Goal: Task Accomplishment & Management: Manage account settings

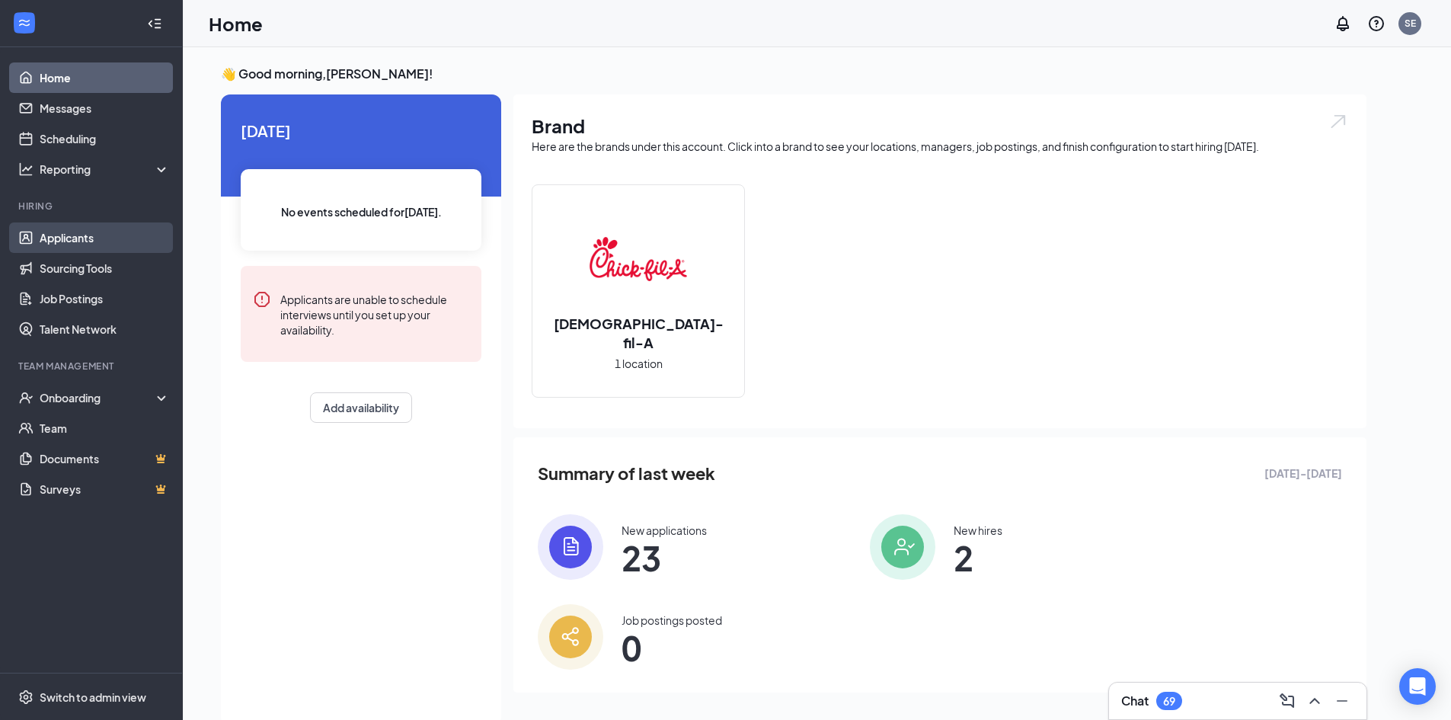
click at [86, 241] on link "Applicants" at bounding box center [105, 237] width 130 height 30
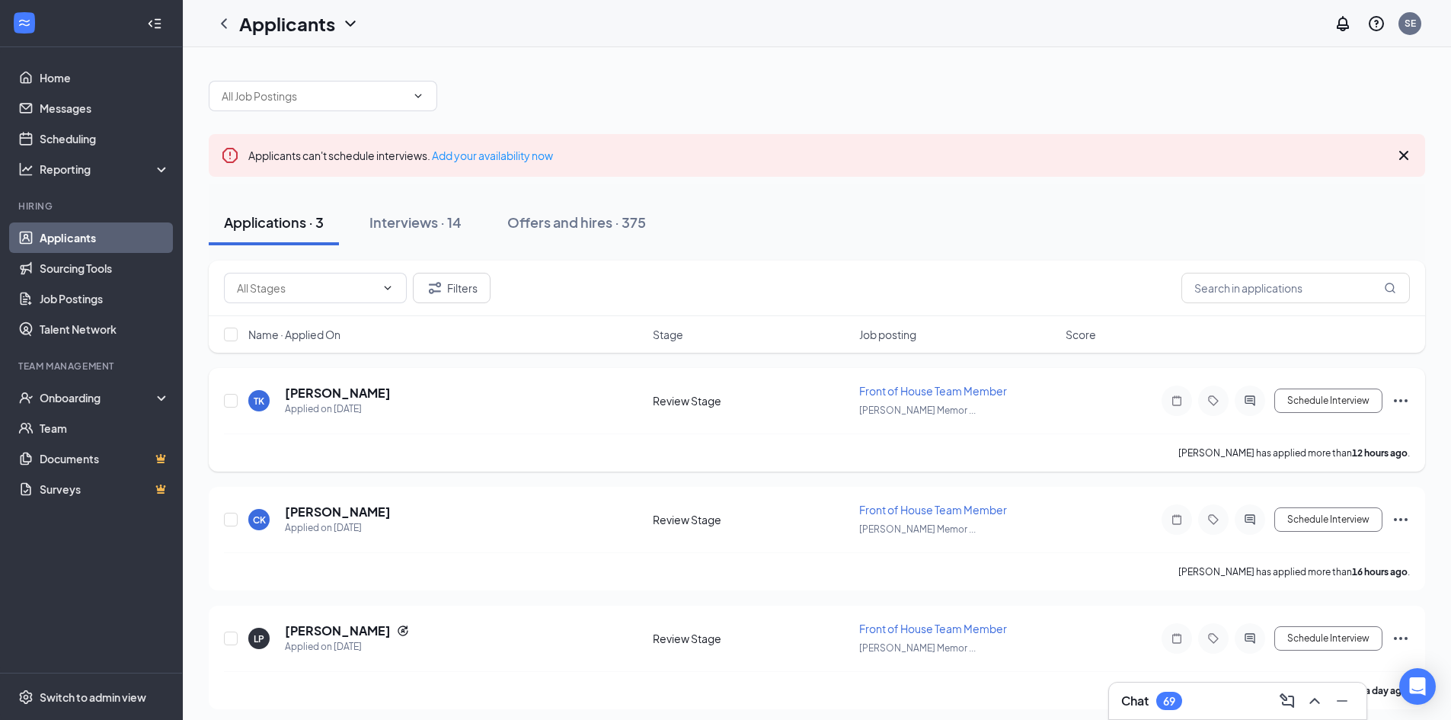
click at [395, 401] on div "TK [PERSON_NAME] Applied on [DATE]" at bounding box center [445, 401] width 395 height 32
click at [375, 397] on h5 "[PERSON_NAME]" at bounding box center [338, 393] width 106 height 17
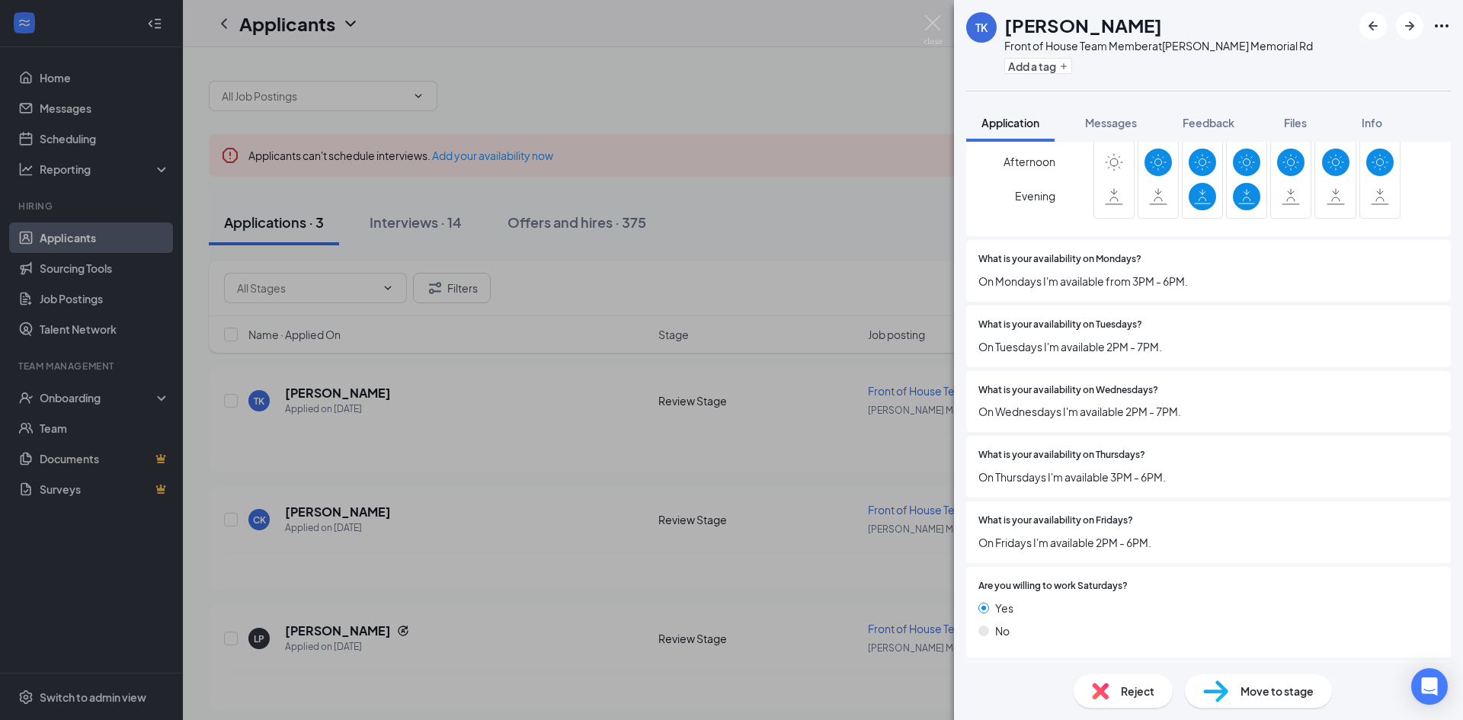
scroll to position [1752, 0]
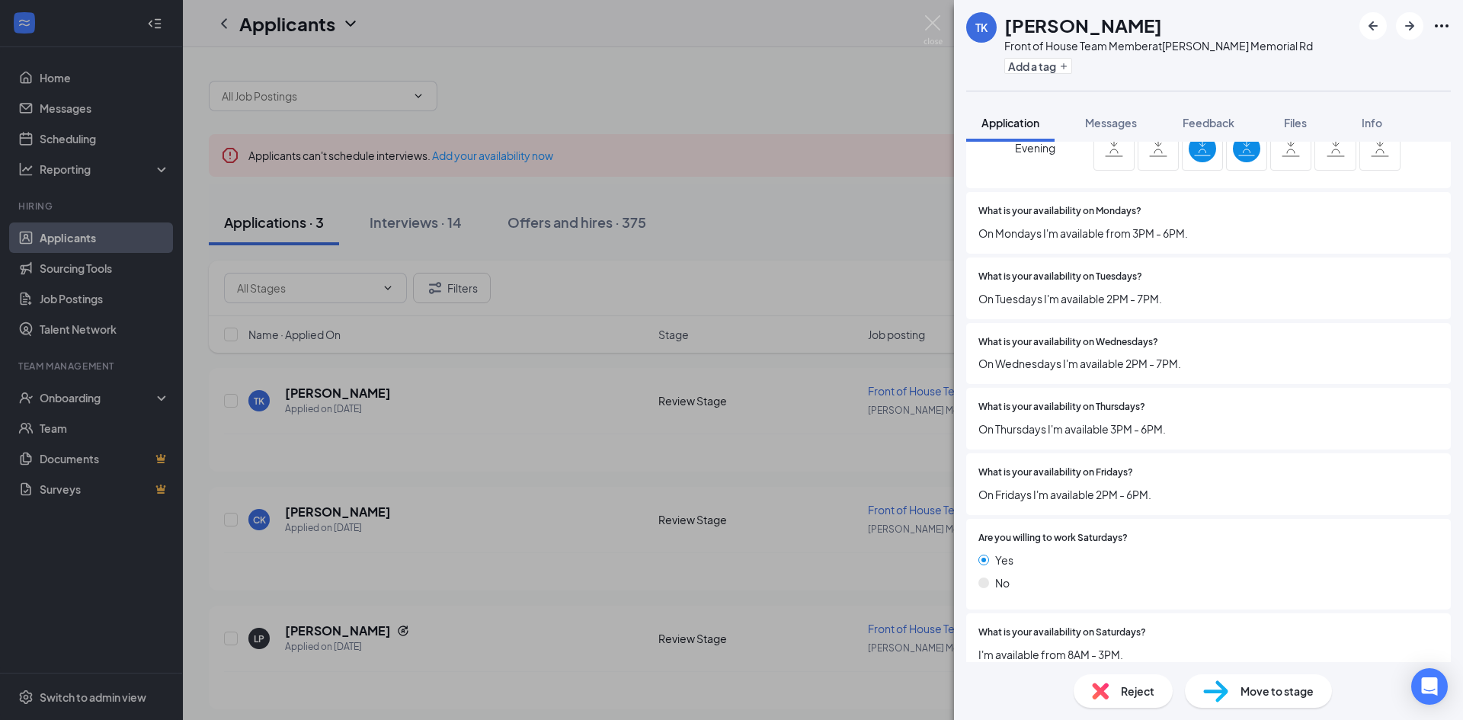
click at [1119, 687] on div "Reject" at bounding box center [1122, 691] width 99 height 34
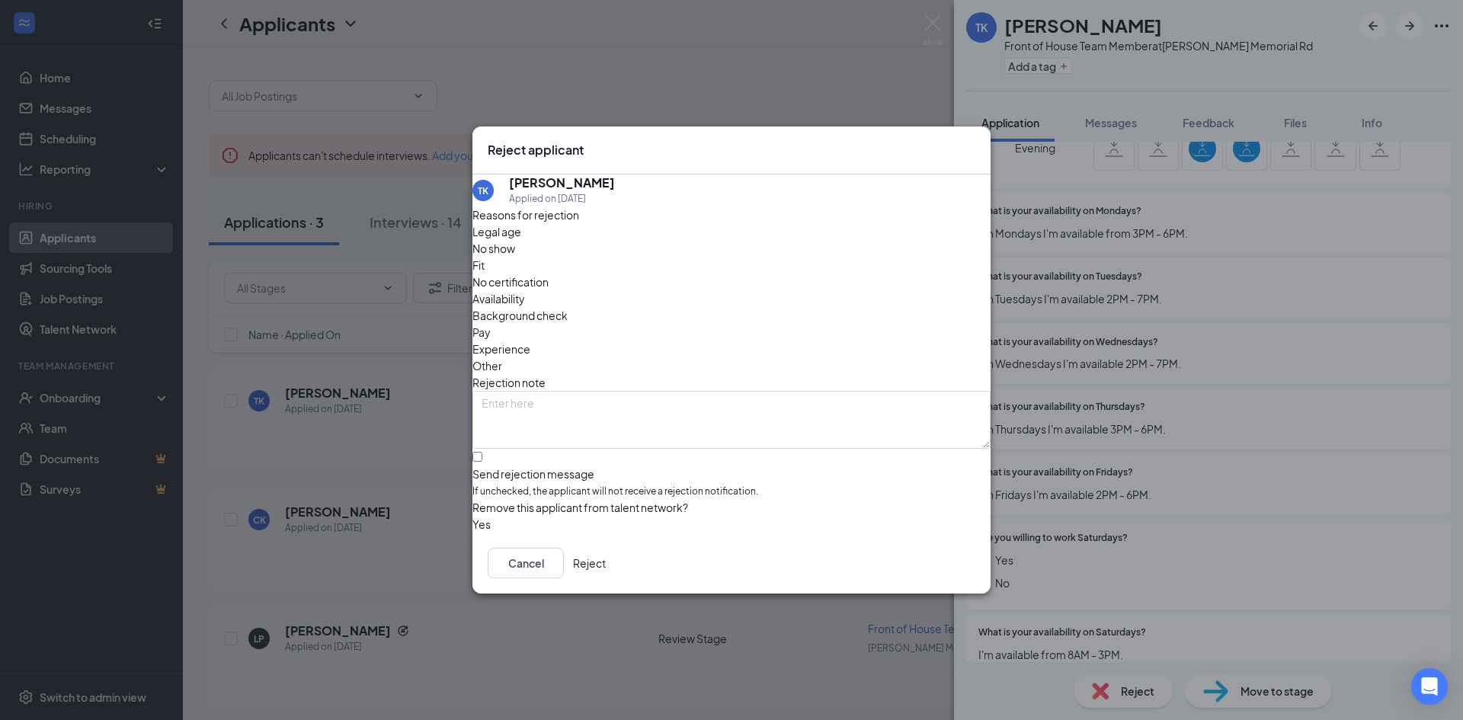
click at [525, 290] on span "Availability" at bounding box center [498, 298] width 53 height 17
click at [606, 576] on button "Reject" at bounding box center [589, 563] width 33 height 30
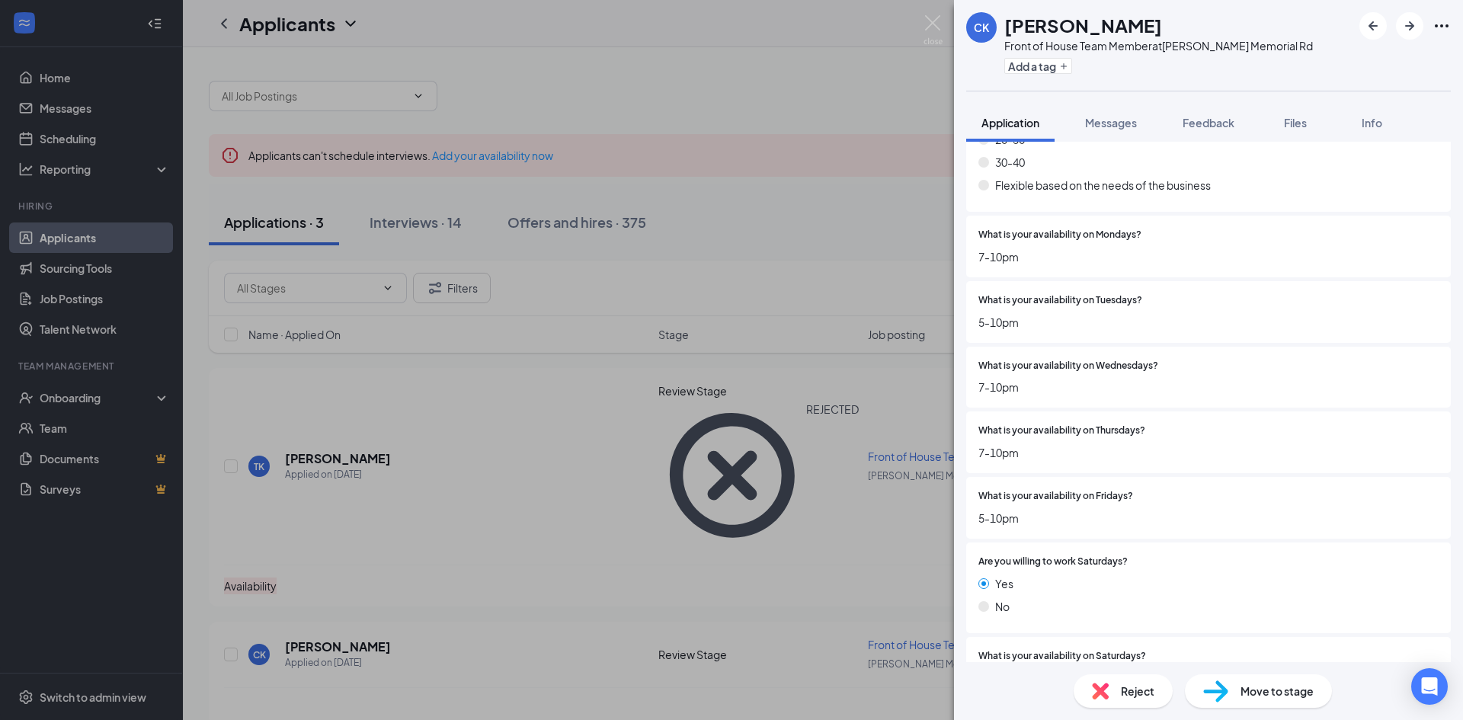
scroll to position [1600, 0]
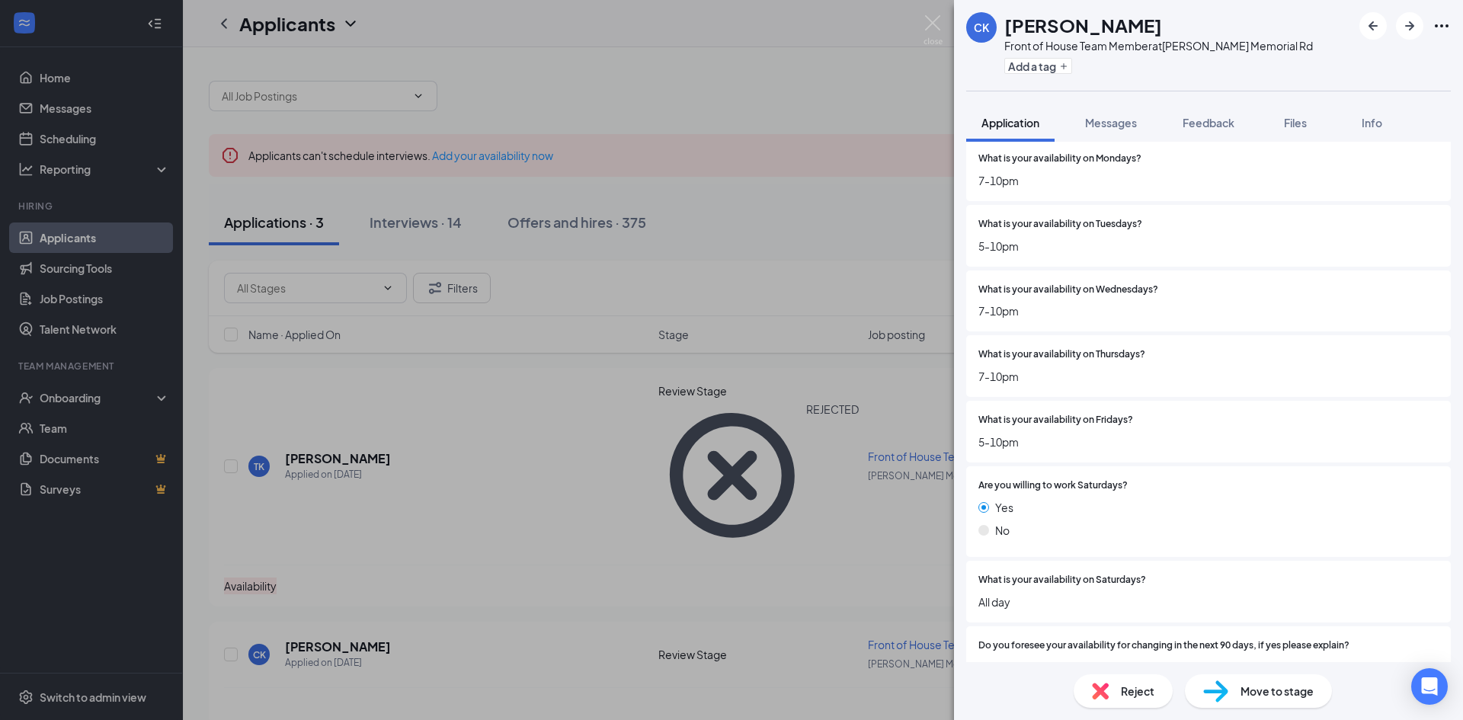
click at [1149, 704] on div "Reject" at bounding box center [1122, 691] width 99 height 34
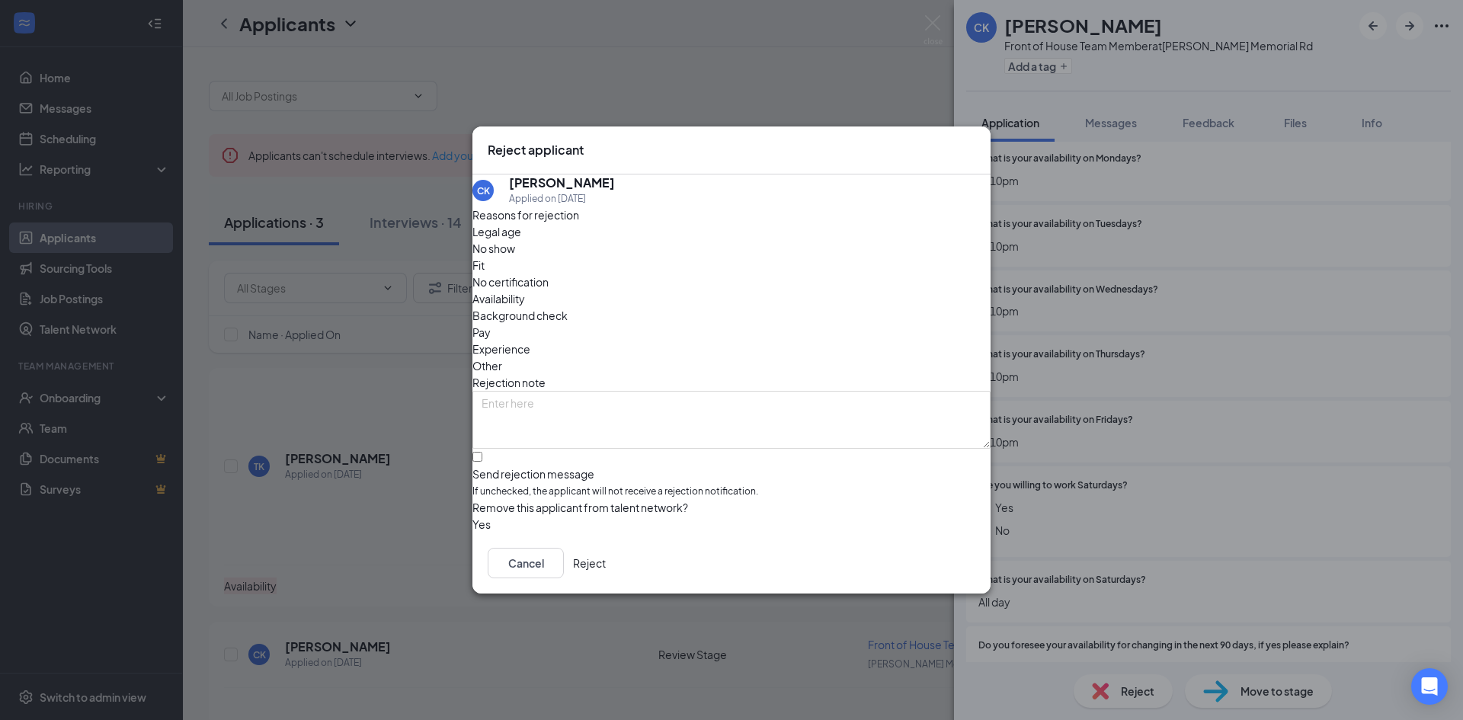
click at [525, 290] on span "Availability" at bounding box center [498, 298] width 53 height 17
click at [606, 569] on button "Reject" at bounding box center [589, 563] width 33 height 30
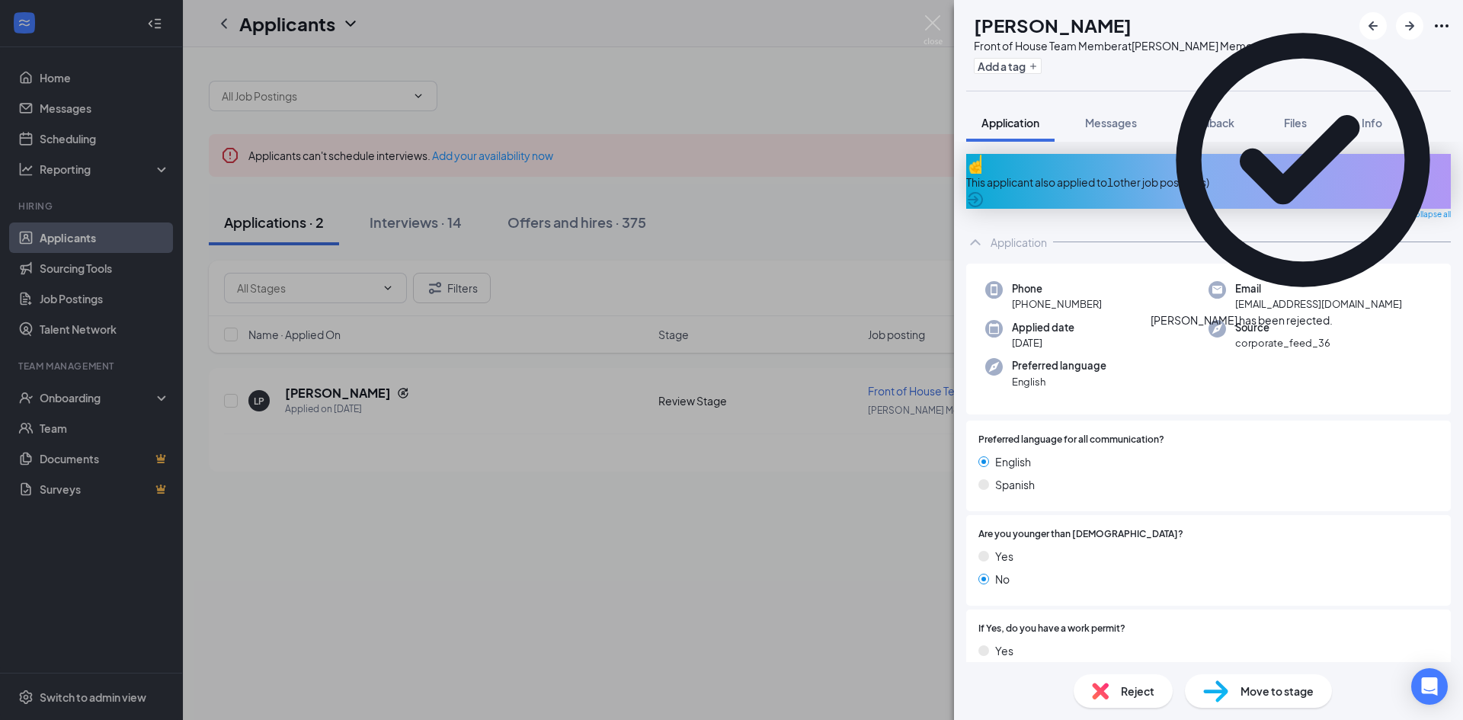
click at [1086, 178] on div "This applicant also applied to 1 other job posting(s)" at bounding box center [1208, 182] width 485 height 17
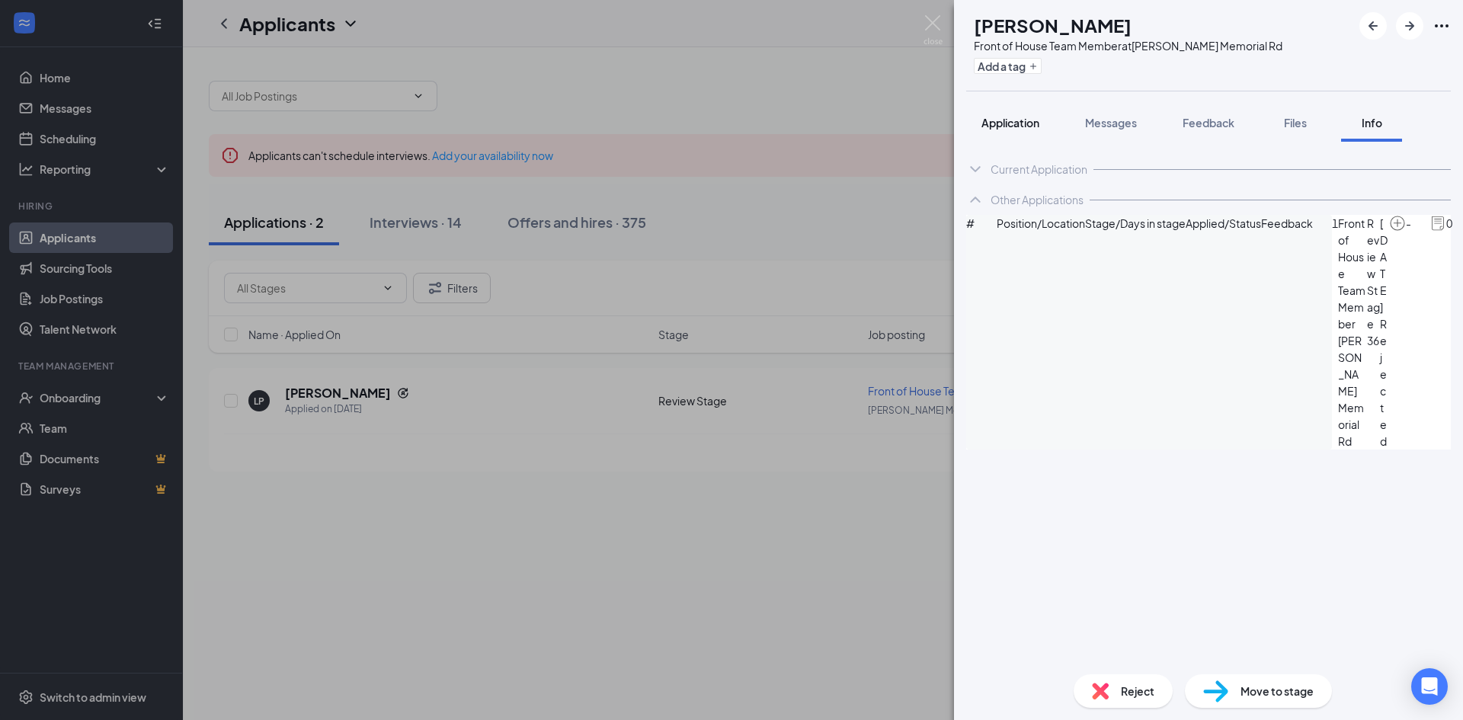
click at [1030, 117] on span "Application" at bounding box center [1010, 123] width 58 height 14
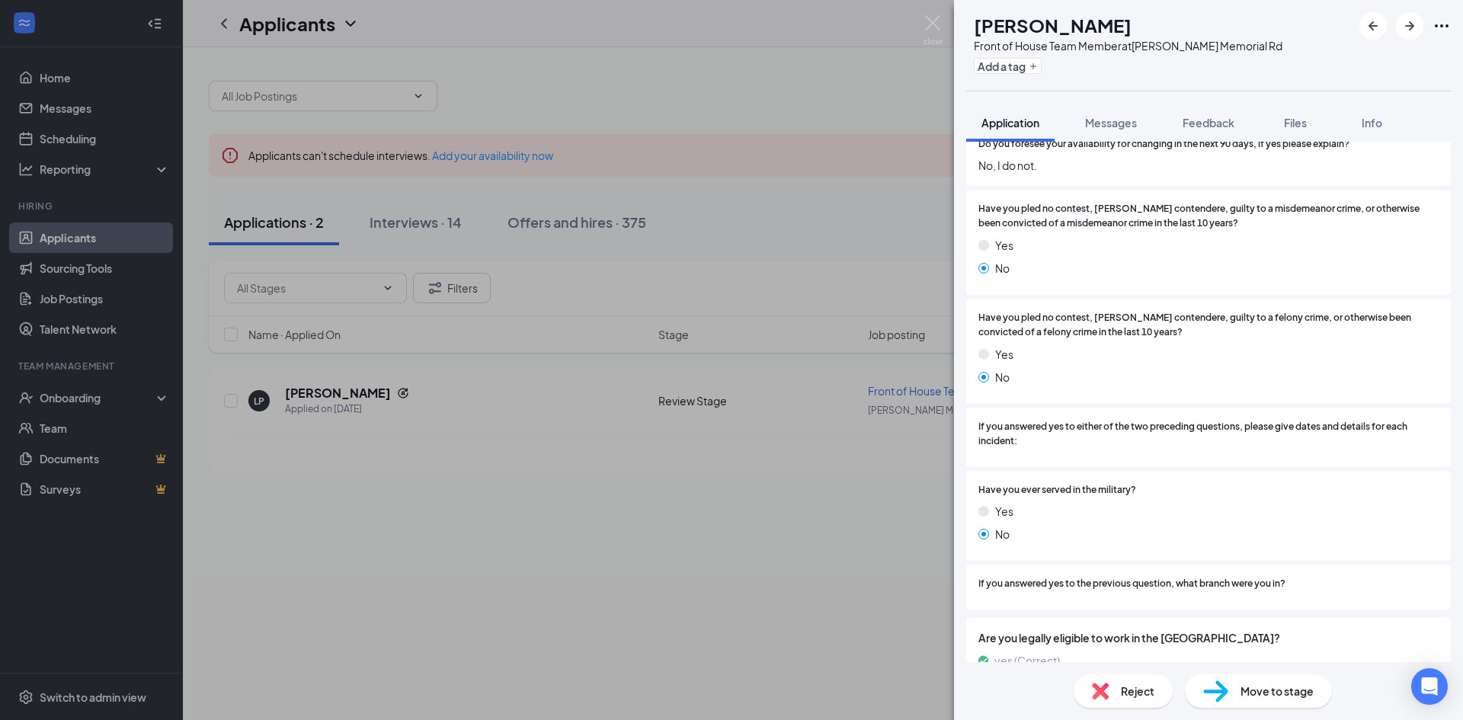
scroll to position [2413, 0]
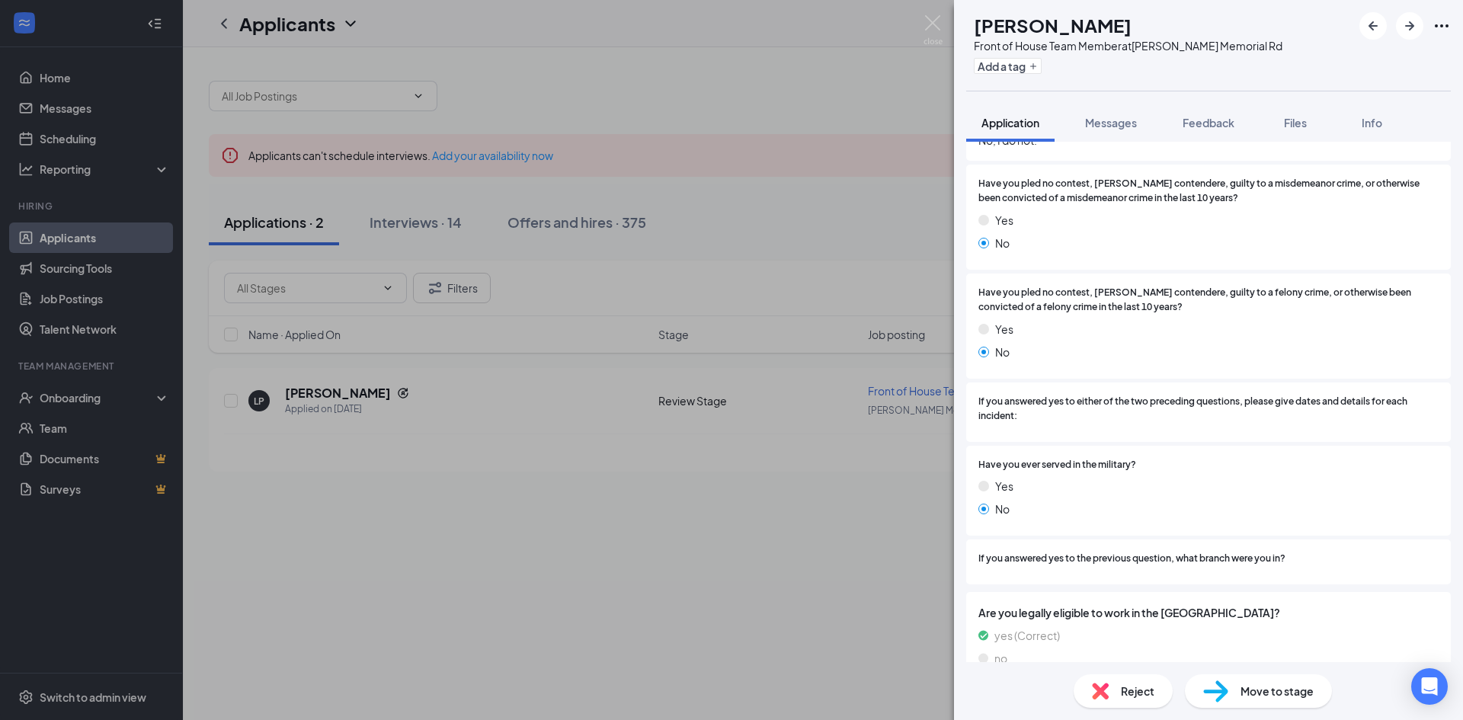
click at [1150, 696] on span "Reject" at bounding box center [1138, 691] width 34 height 17
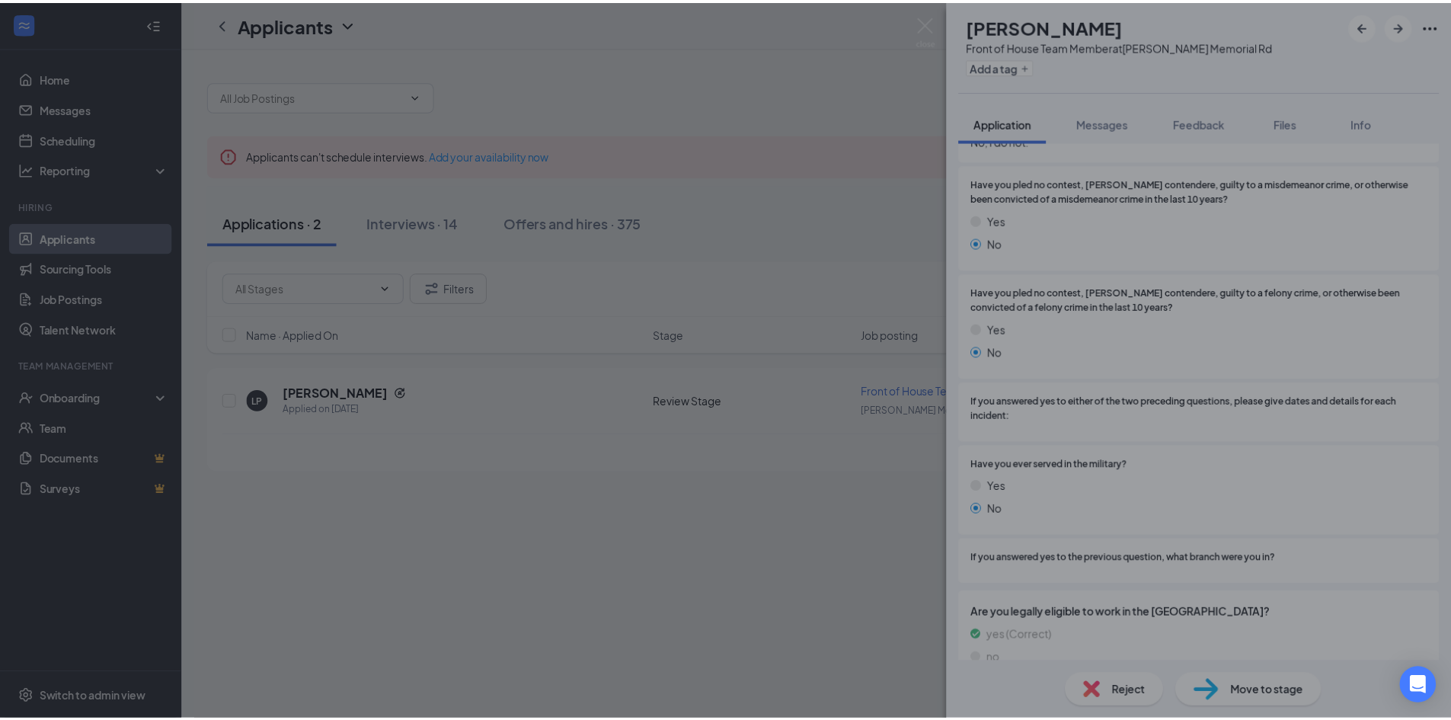
scroll to position [2408, 0]
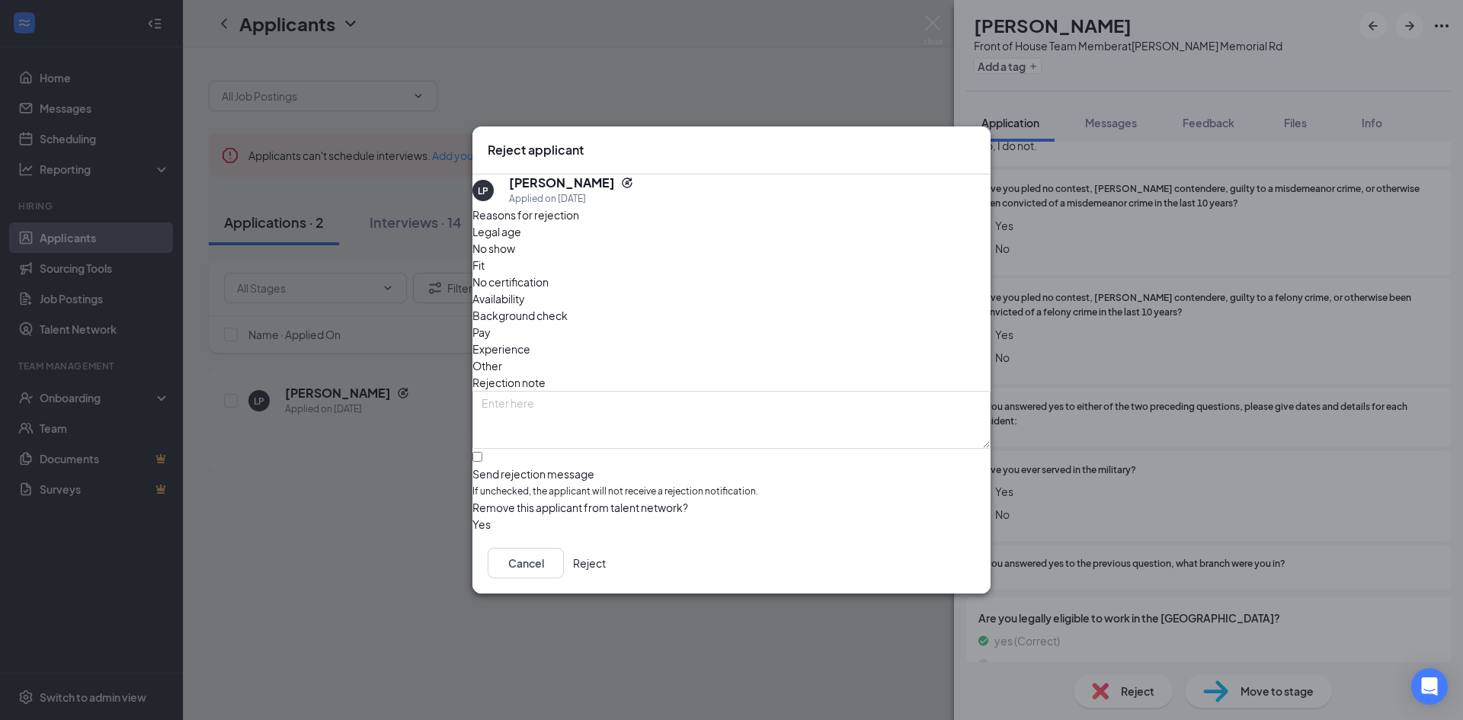
click at [525, 290] on span "Availability" at bounding box center [498, 298] width 53 height 17
click at [606, 574] on button "Reject" at bounding box center [589, 563] width 33 height 30
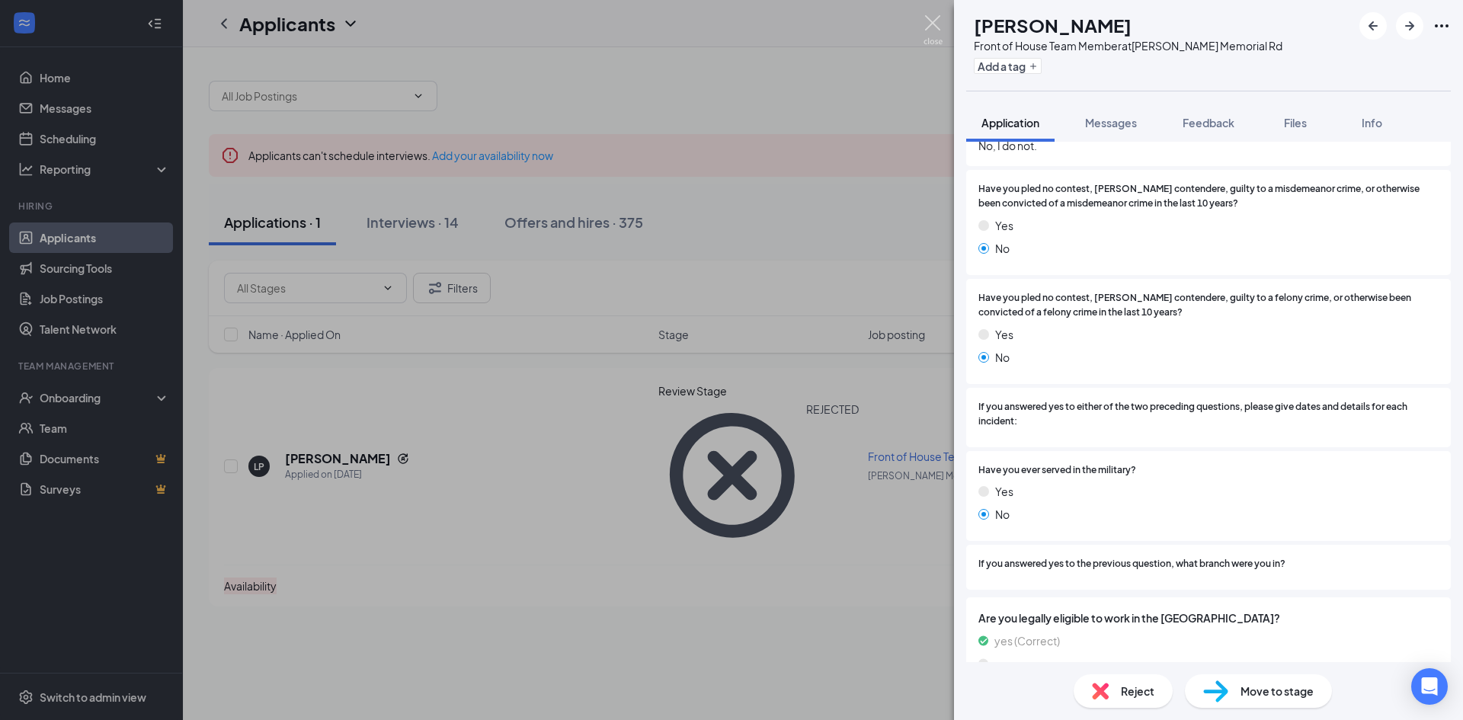
click at [932, 17] on img at bounding box center [932, 30] width 19 height 30
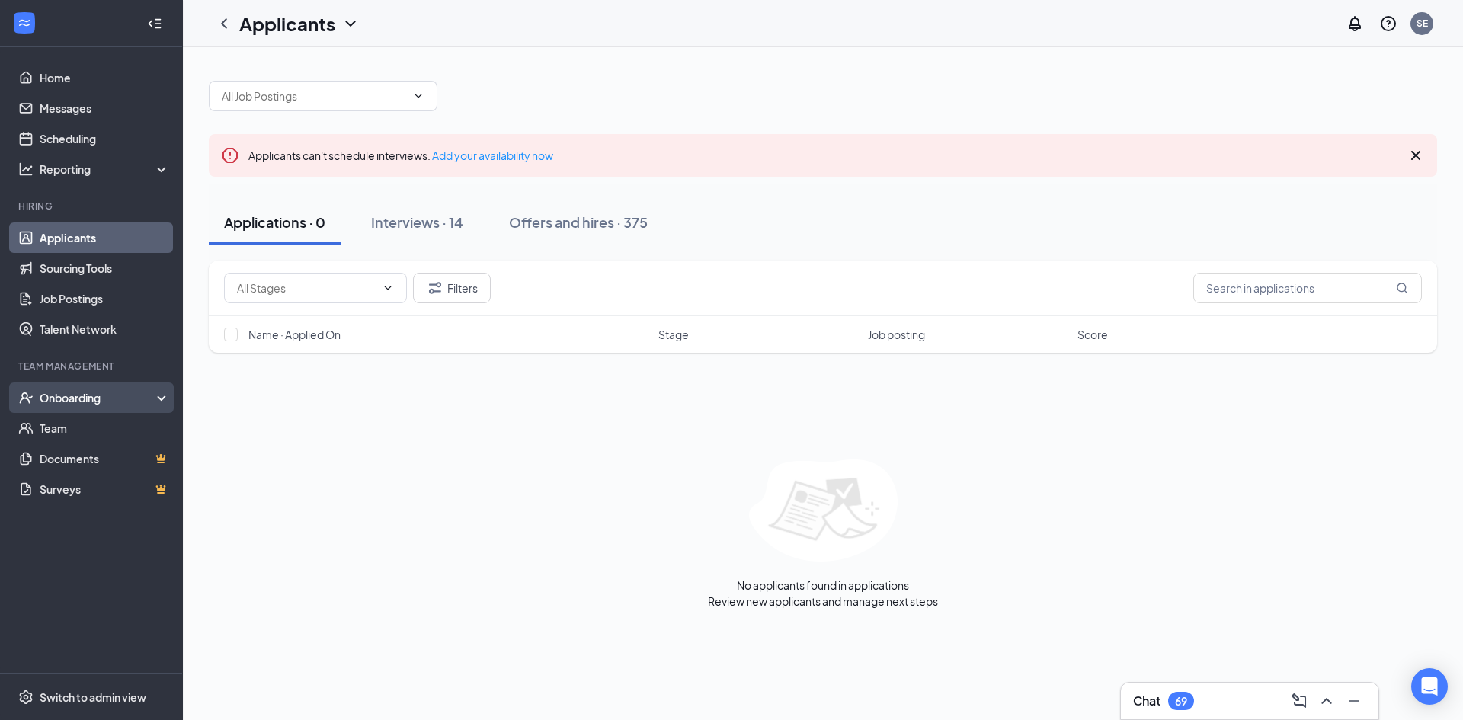
click at [70, 401] on div "Onboarding" at bounding box center [98, 397] width 117 height 15
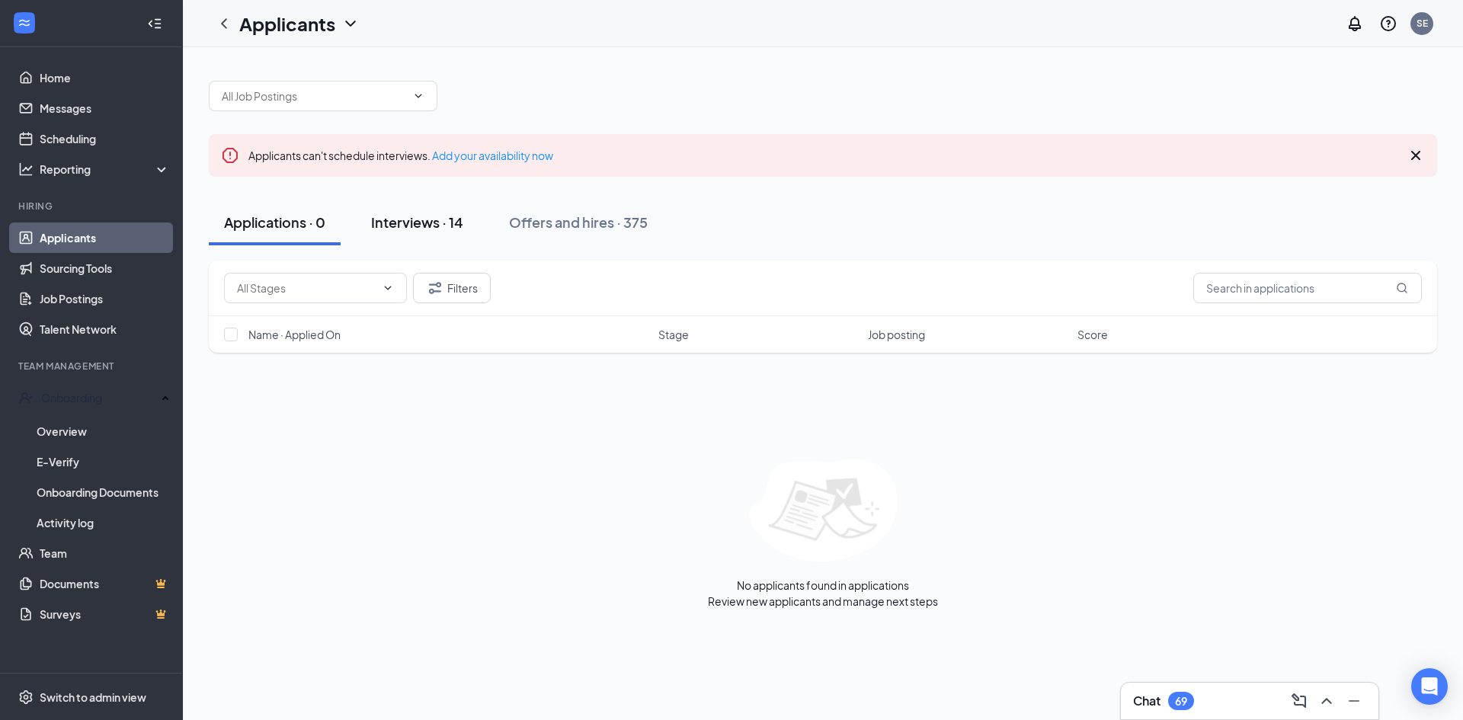
click at [432, 217] on div "Interviews · 14" at bounding box center [417, 222] width 92 height 19
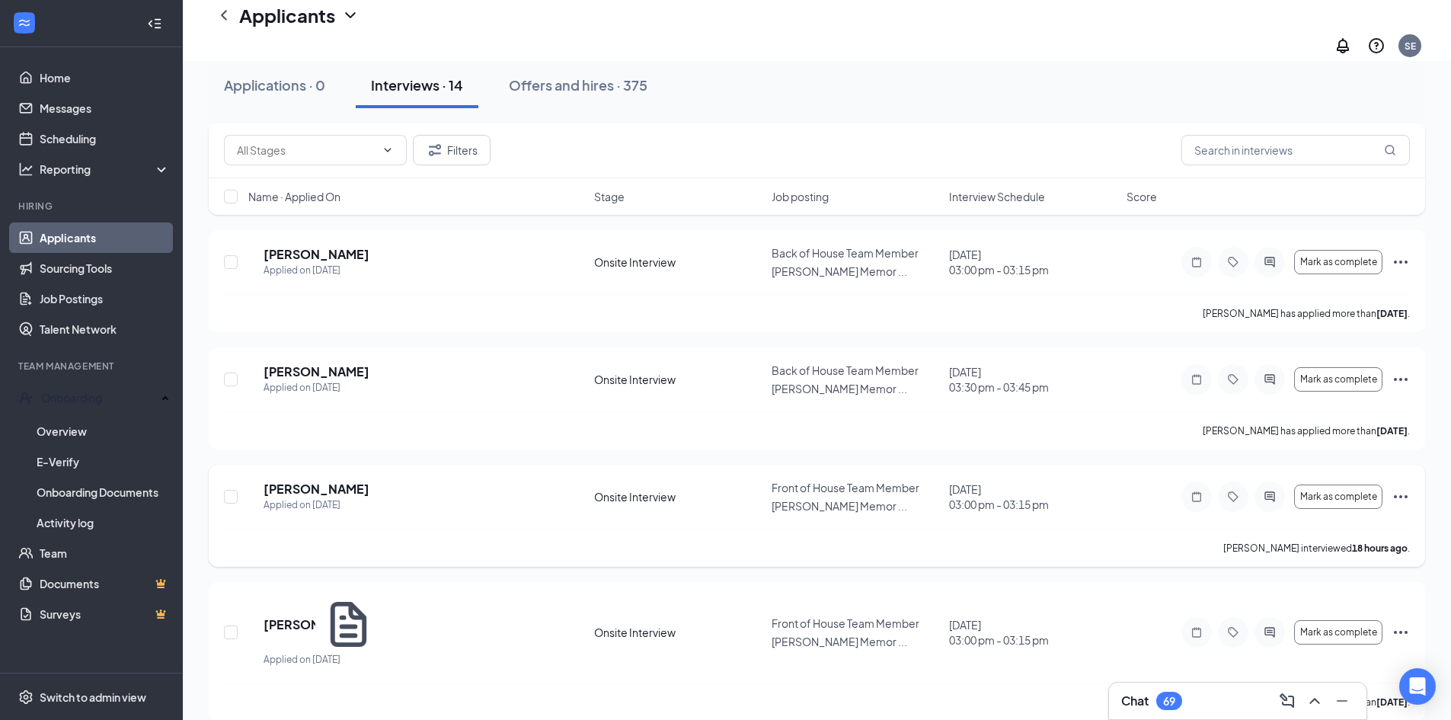
scroll to position [457, 0]
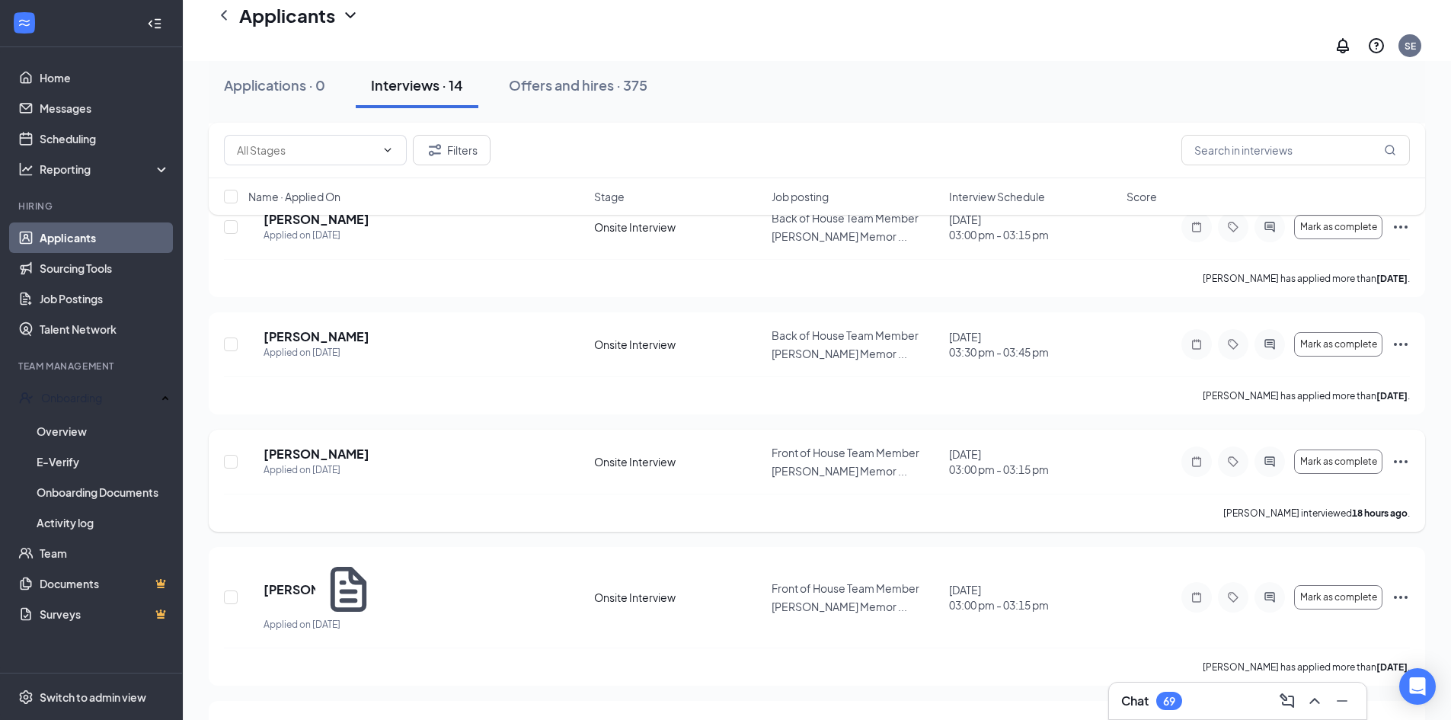
click at [1403, 453] on icon "Ellipses" at bounding box center [1401, 462] width 18 height 18
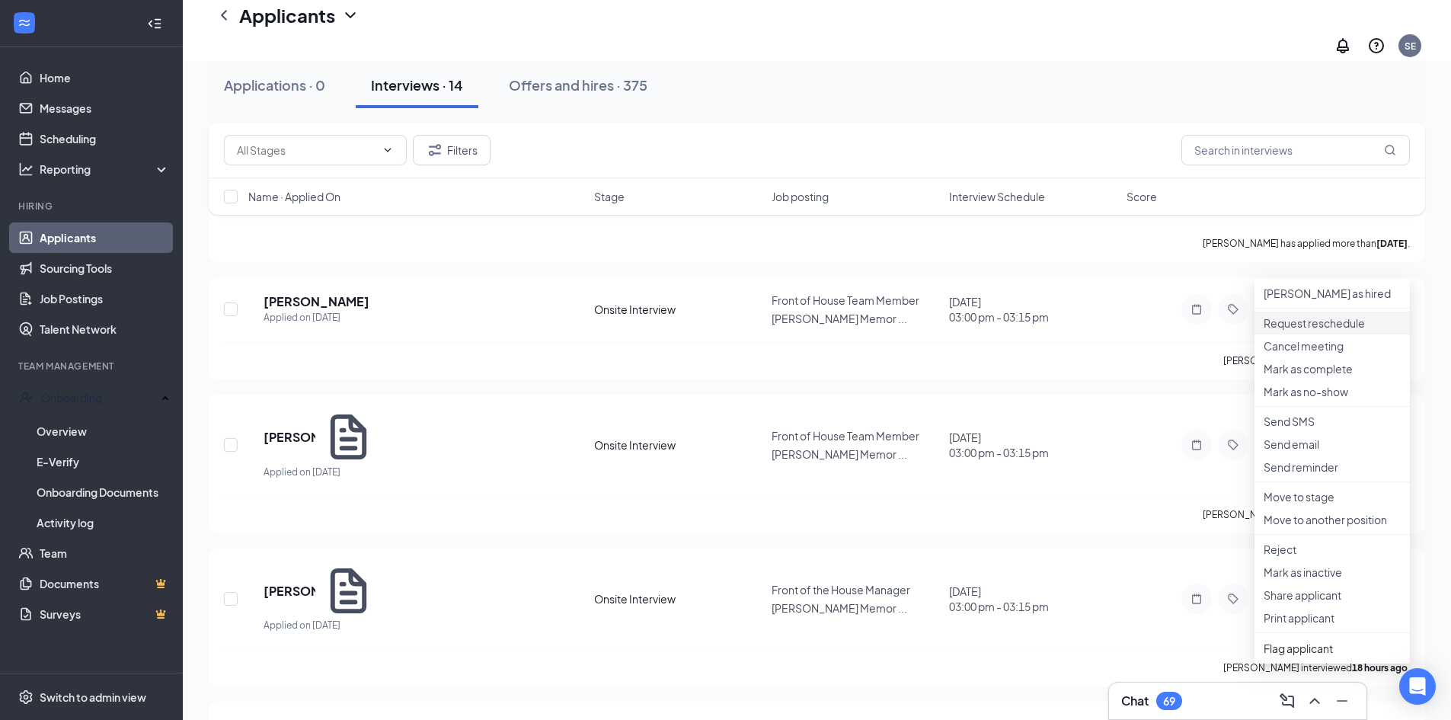
scroll to position [686, 0]
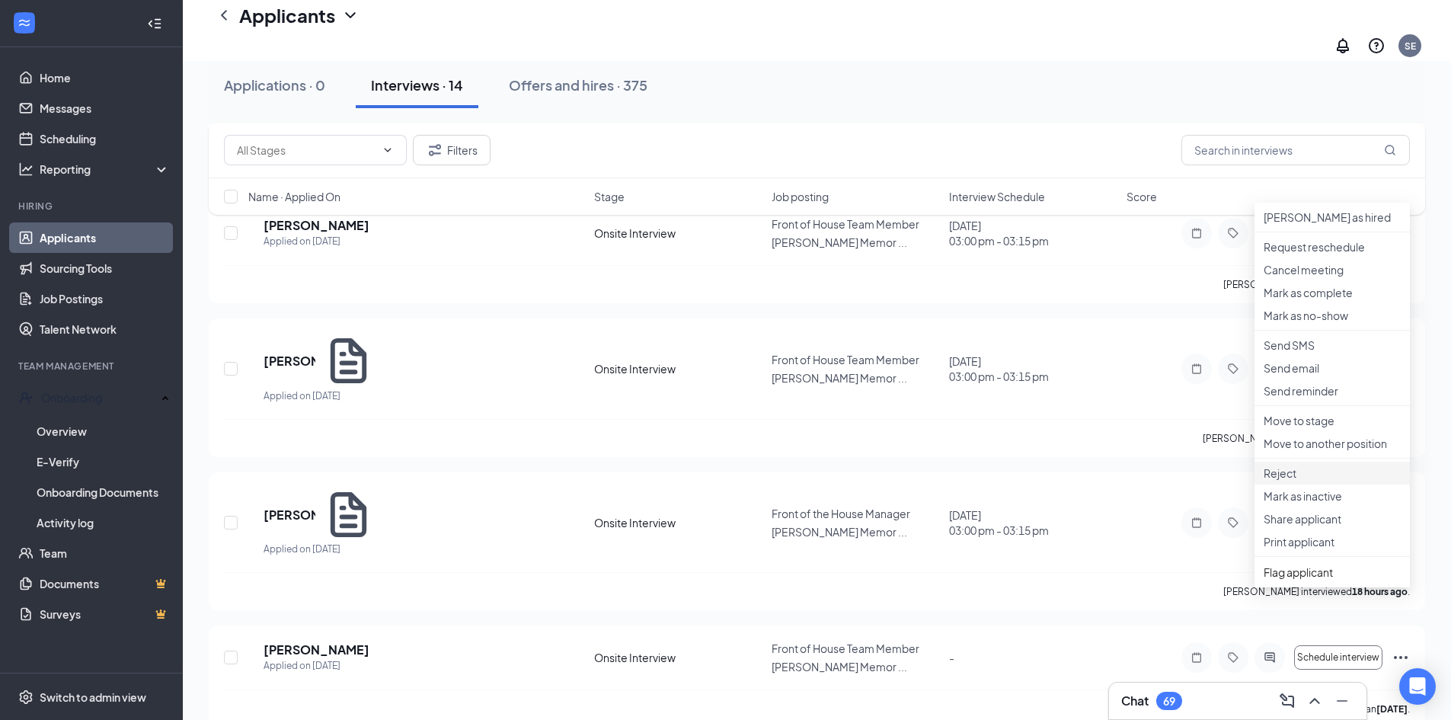
click at [1295, 481] on p "Reject" at bounding box center [1332, 472] width 137 height 15
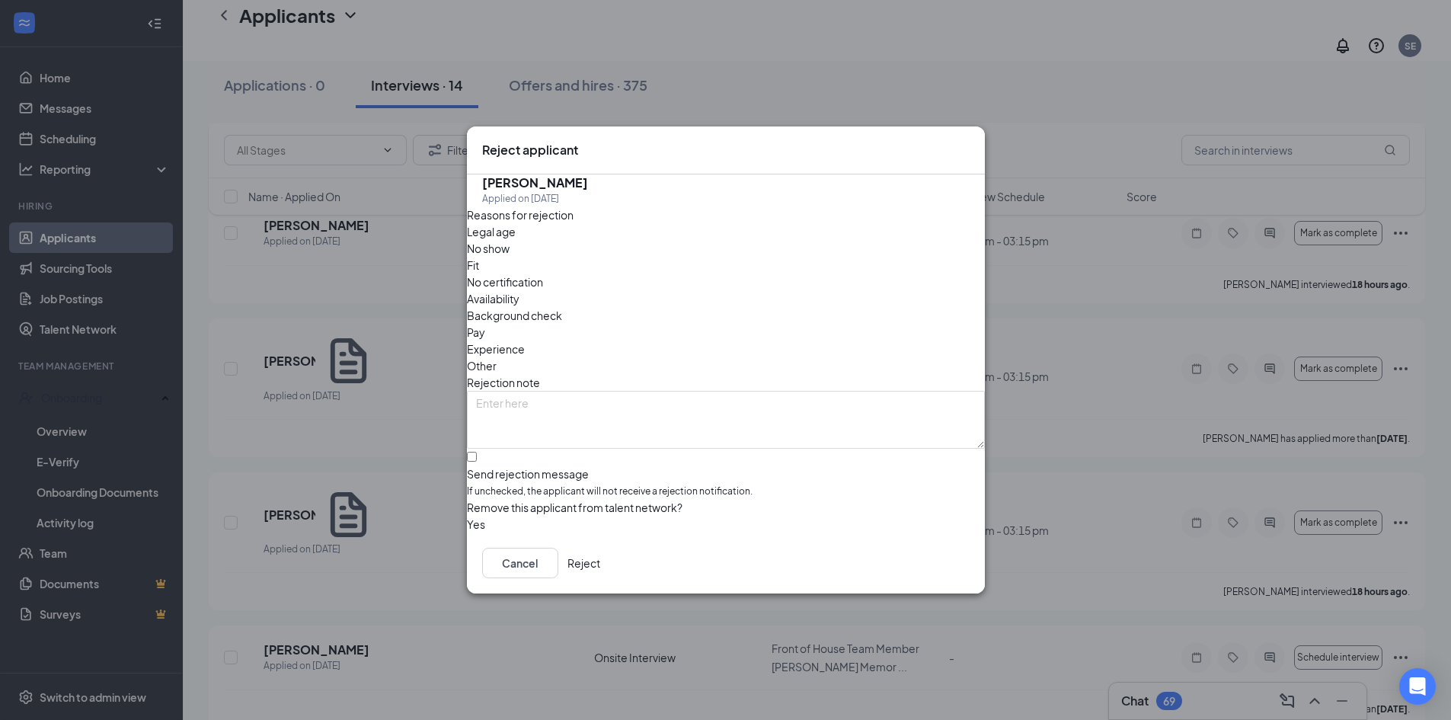
click at [510, 257] on span "No show" at bounding box center [488, 248] width 43 height 17
click at [600, 557] on button "Reject" at bounding box center [584, 563] width 33 height 30
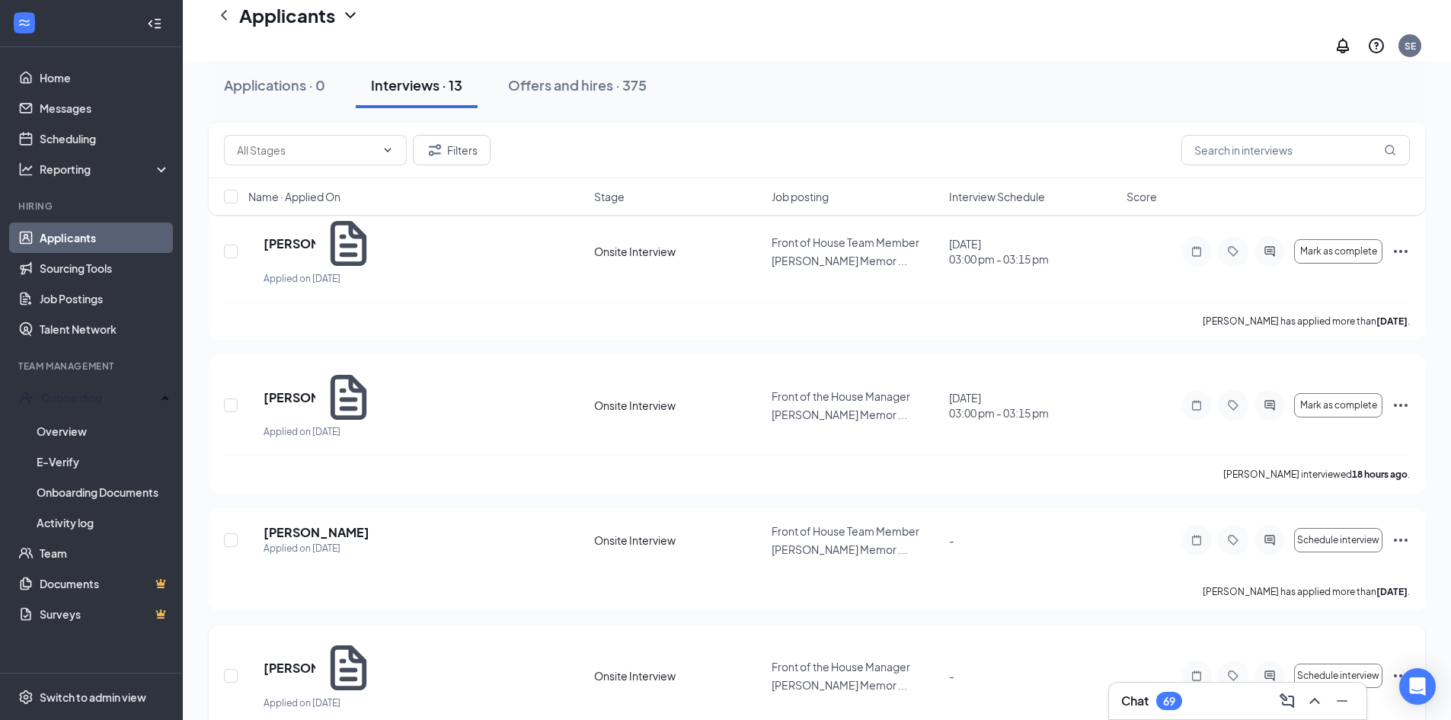
click at [1404, 667] on icon "Ellipses" at bounding box center [1401, 676] width 18 height 18
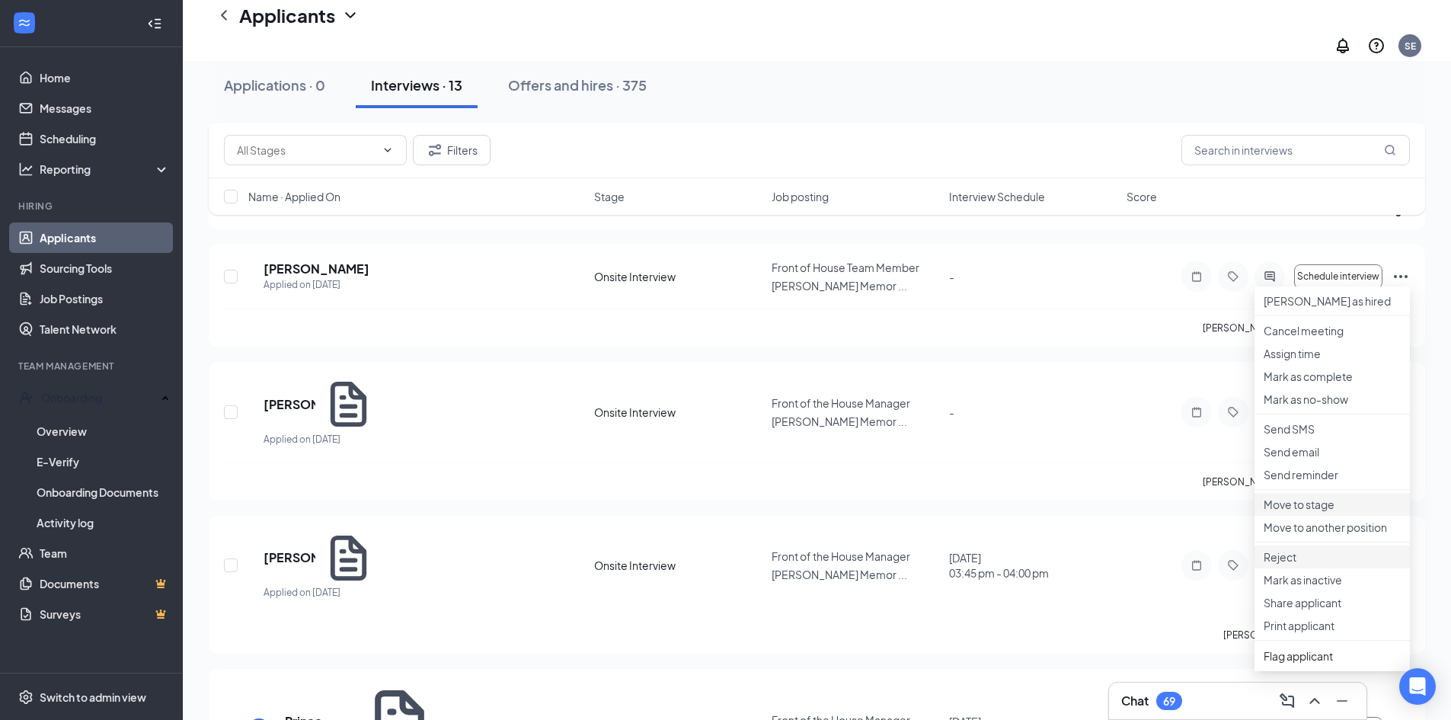
scroll to position [990, 0]
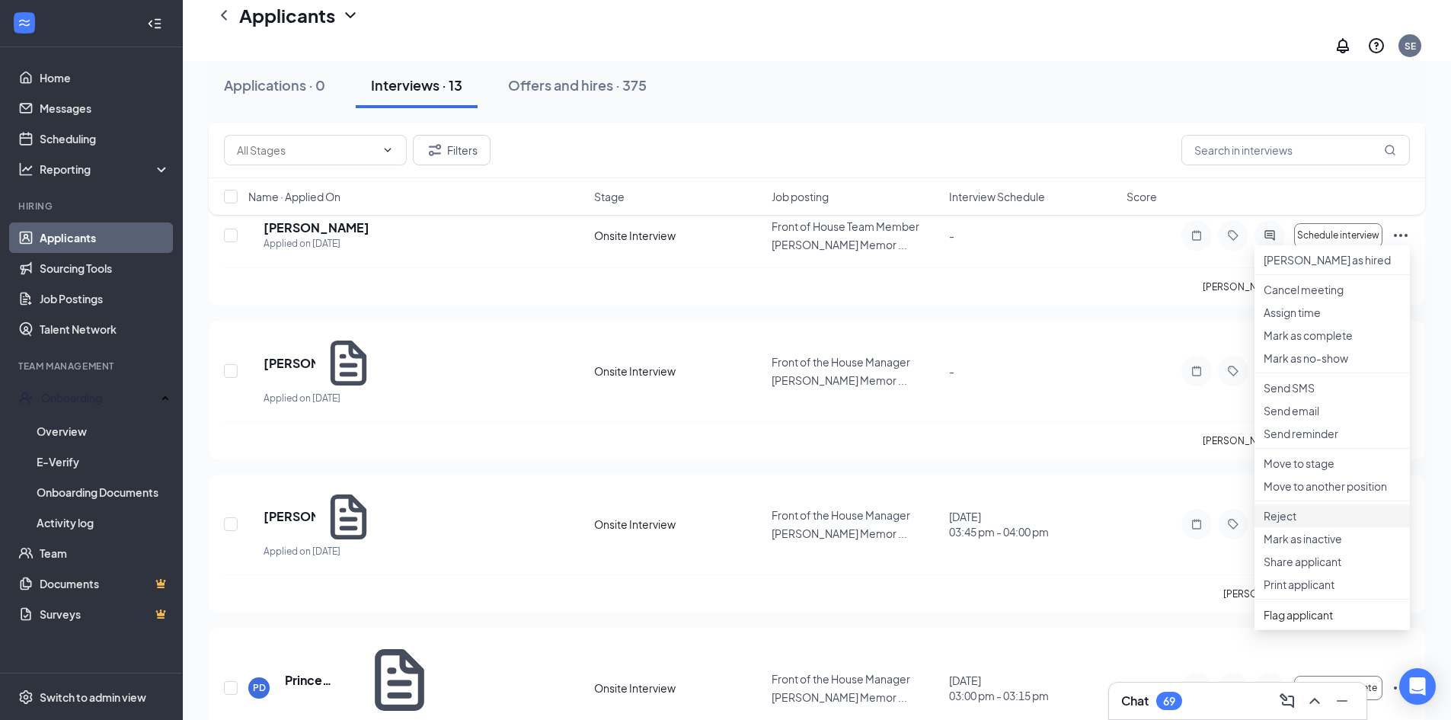
click at [1302, 523] on p "Reject" at bounding box center [1332, 515] width 137 height 15
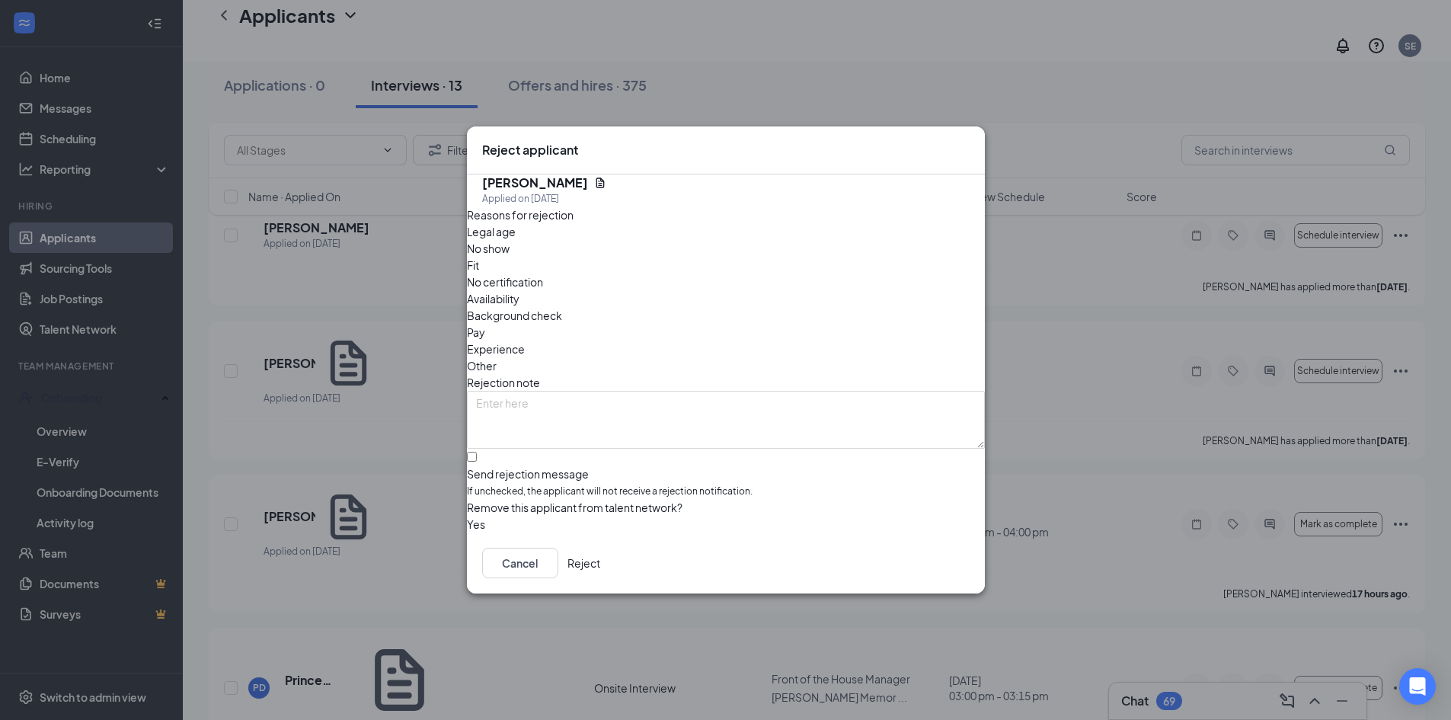
click at [600, 571] on button "Reject" at bounding box center [584, 563] width 33 height 30
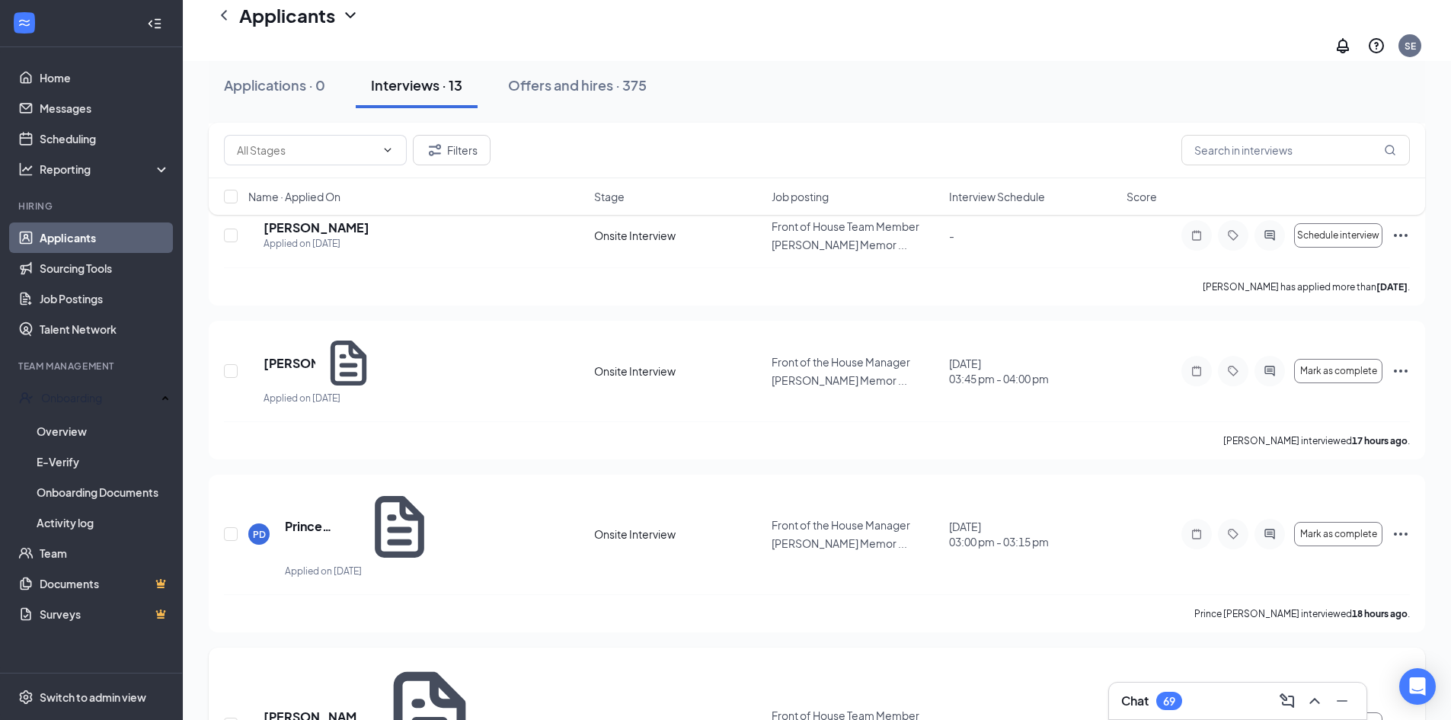
click at [1399, 715] on icon "Ellipses" at bounding box center [1401, 724] width 18 height 18
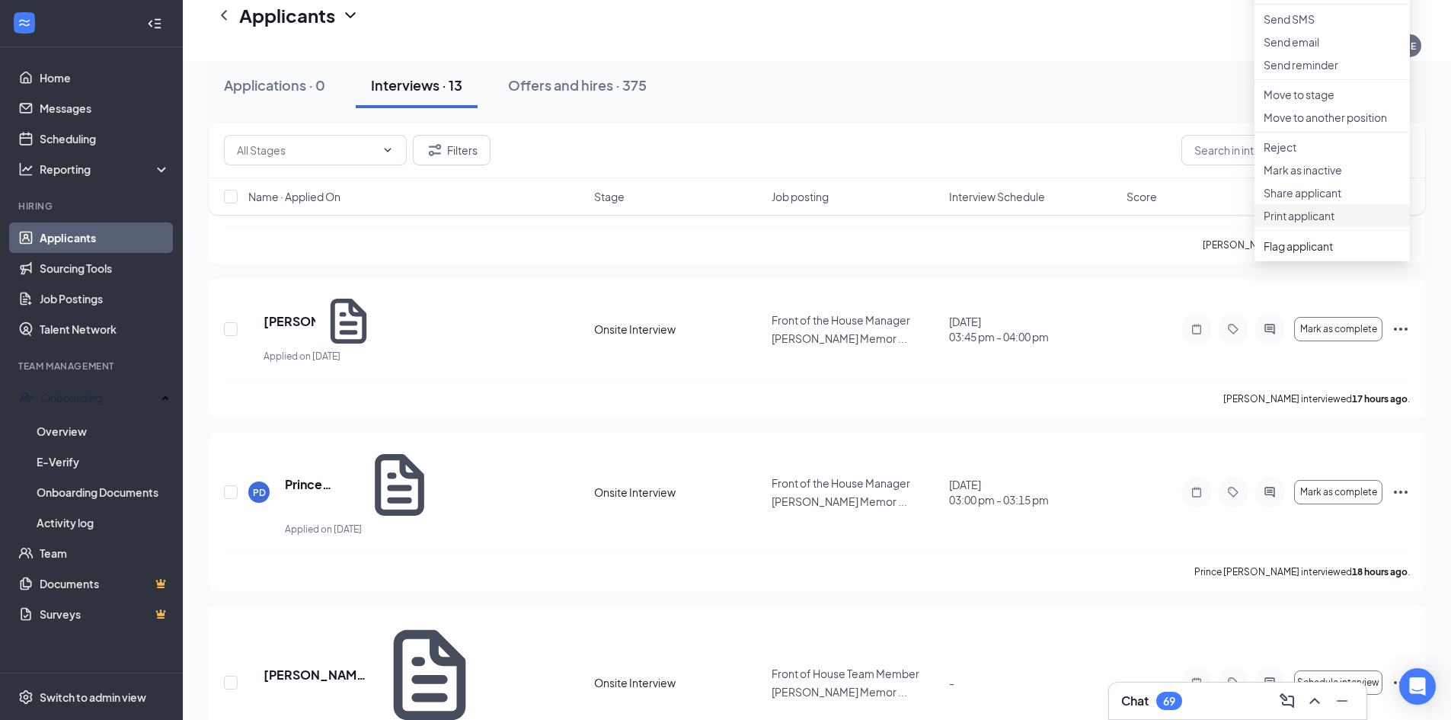
scroll to position [1055, 0]
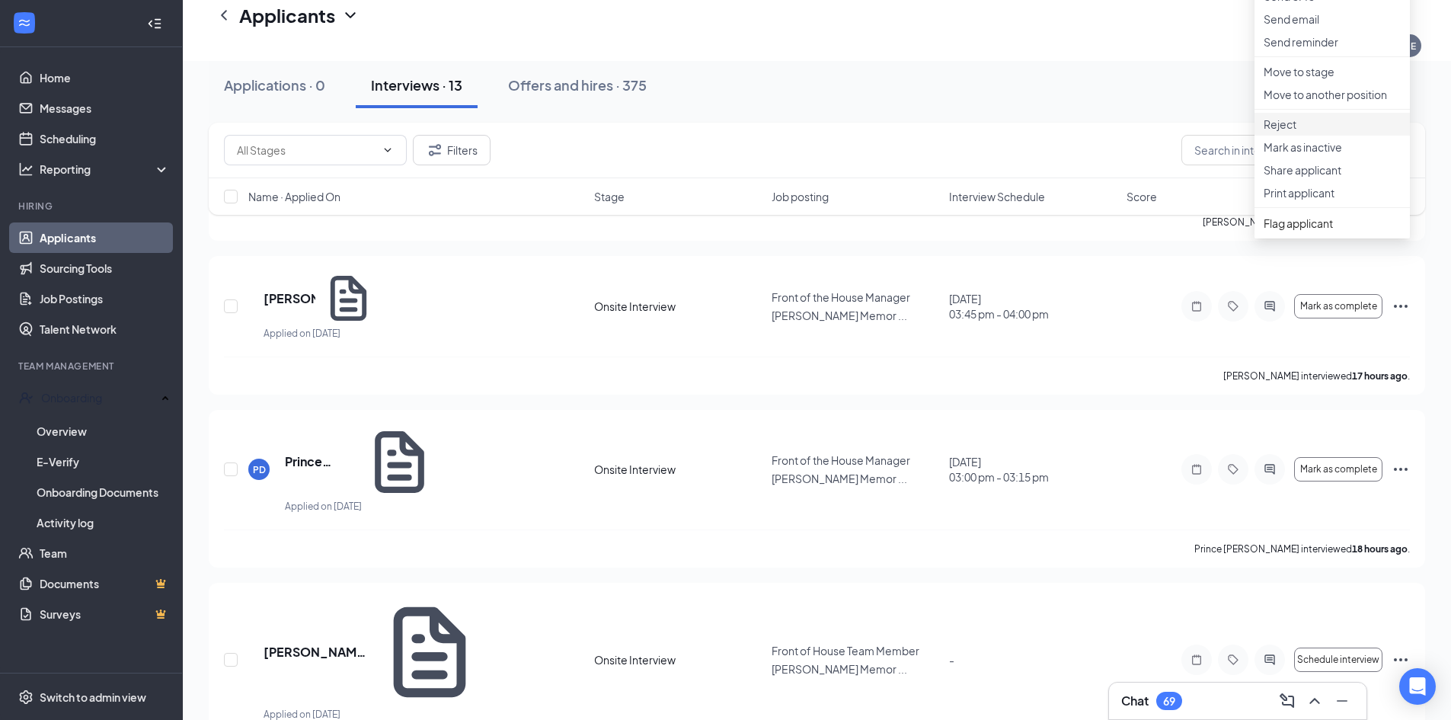
click at [1330, 132] on p "Reject" at bounding box center [1332, 124] width 137 height 15
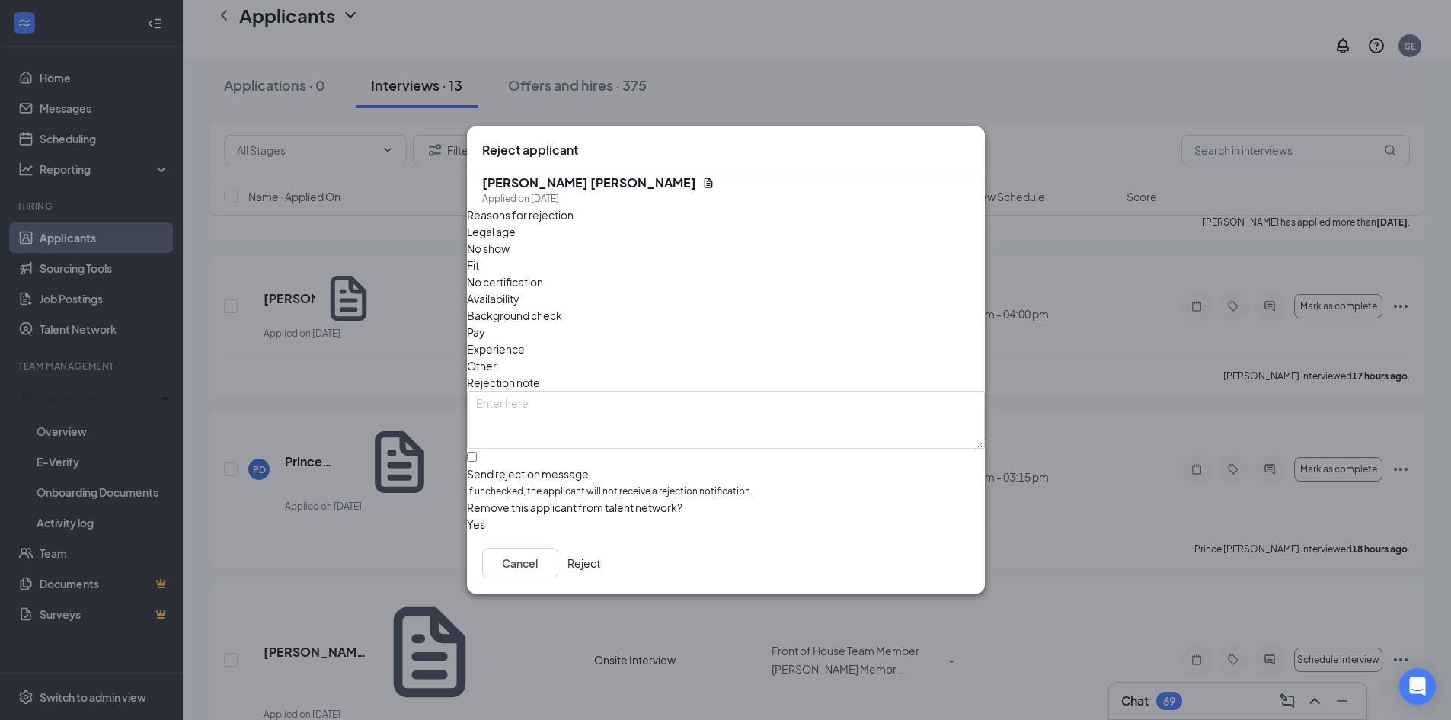
click at [600, 566] on button "Reject" at bounding box center [584, 563] width 33 height 30
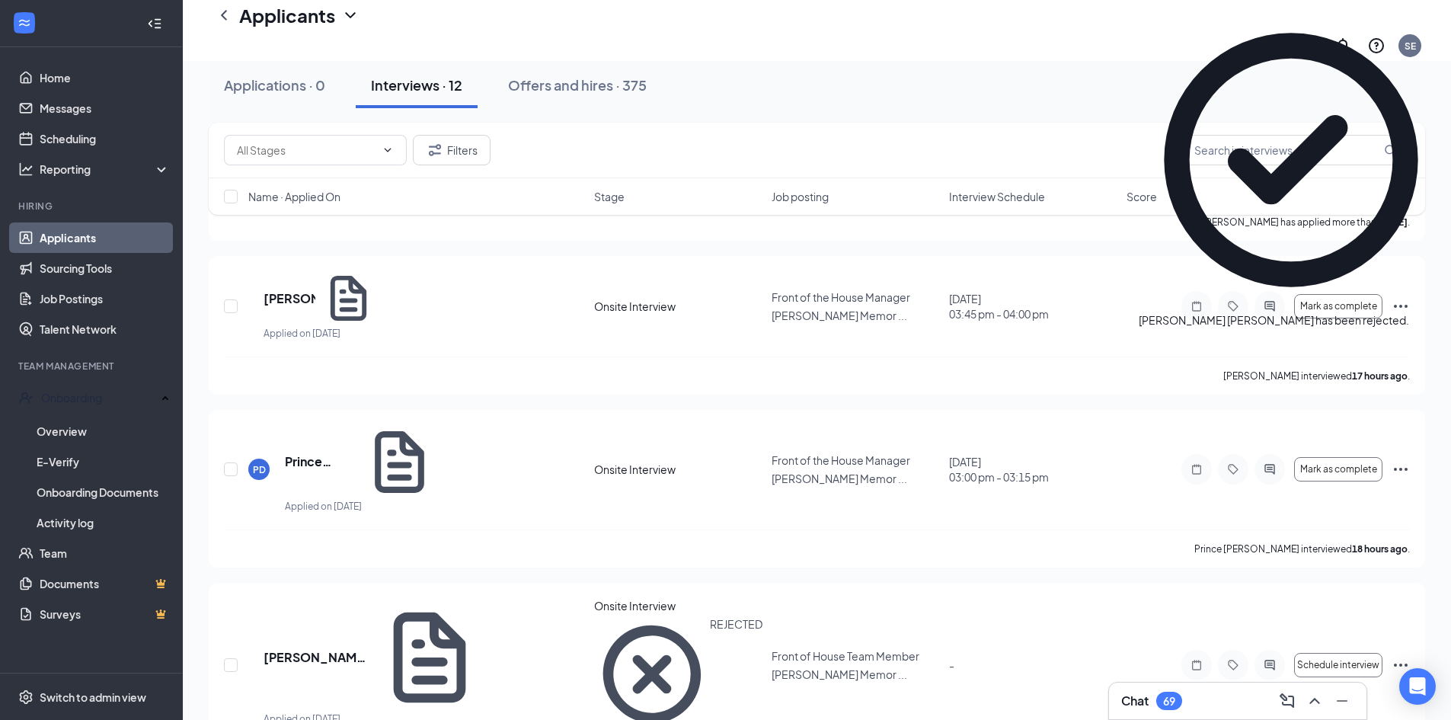
scroll to position [926, 0]
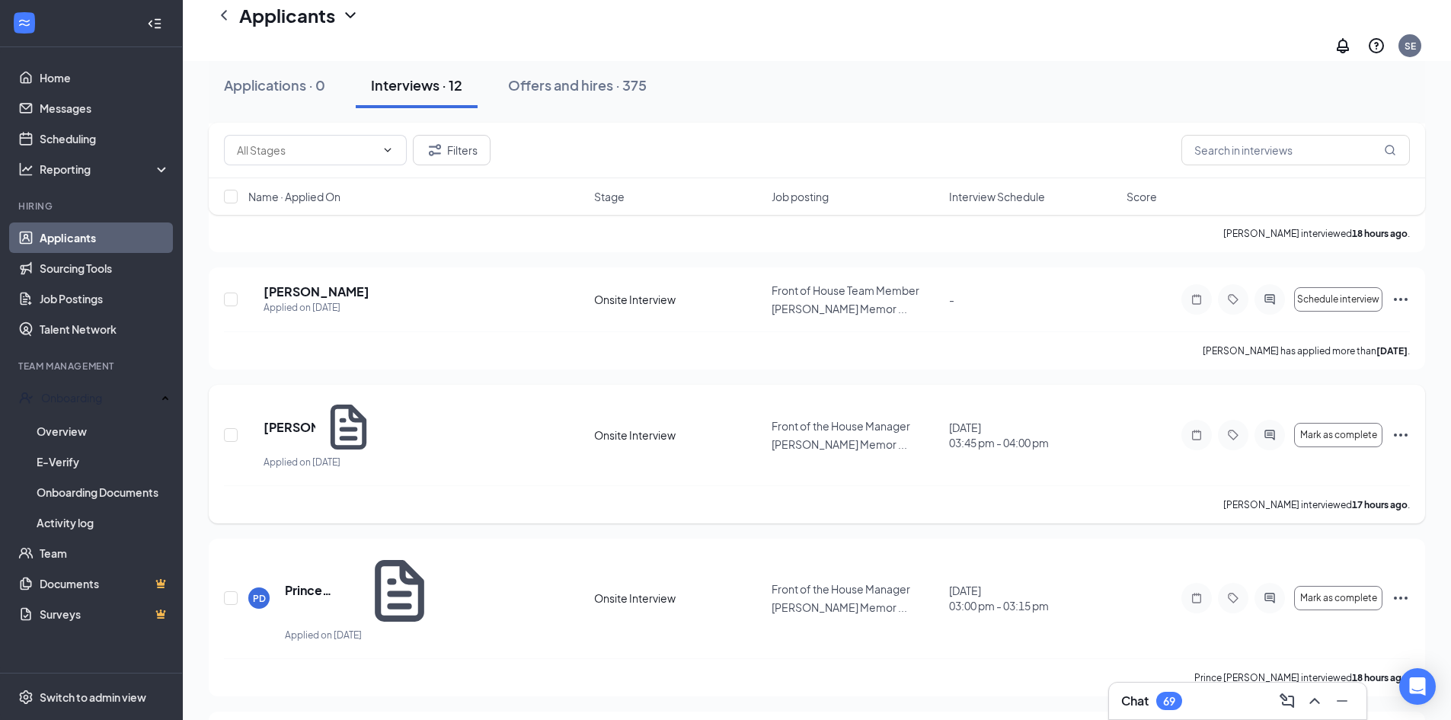
click at [1408, 426] on icon "Ellipses" at bounding box center [1401, 435] width 18 height 18
click at [1309, 18] on p "Reject" at bounding box center [1332, 10] width 137 height 15
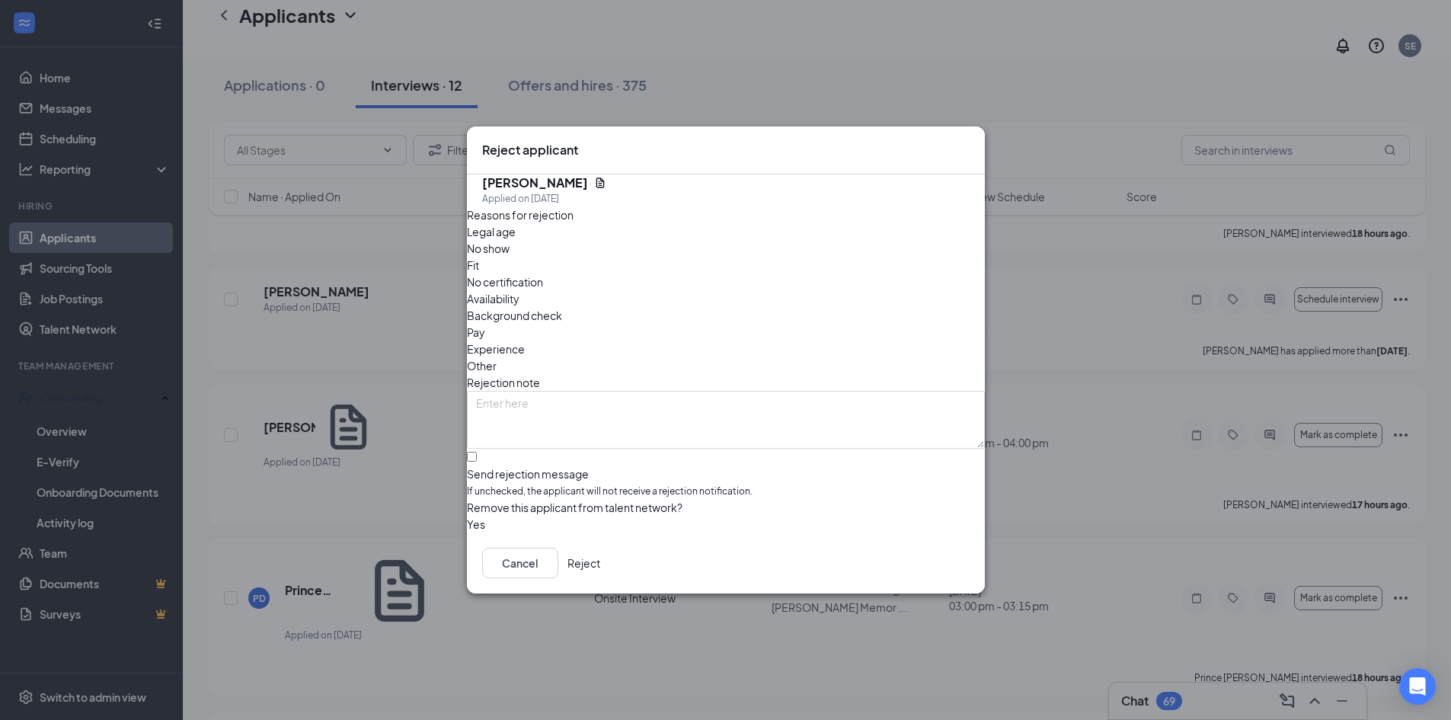
click at [510, 257] on span "No show" at bounding box center [488, 248] width 43 height 17
click at [600, 570] on button "Reject" at bounding box center [584, 563] width 33 height 30
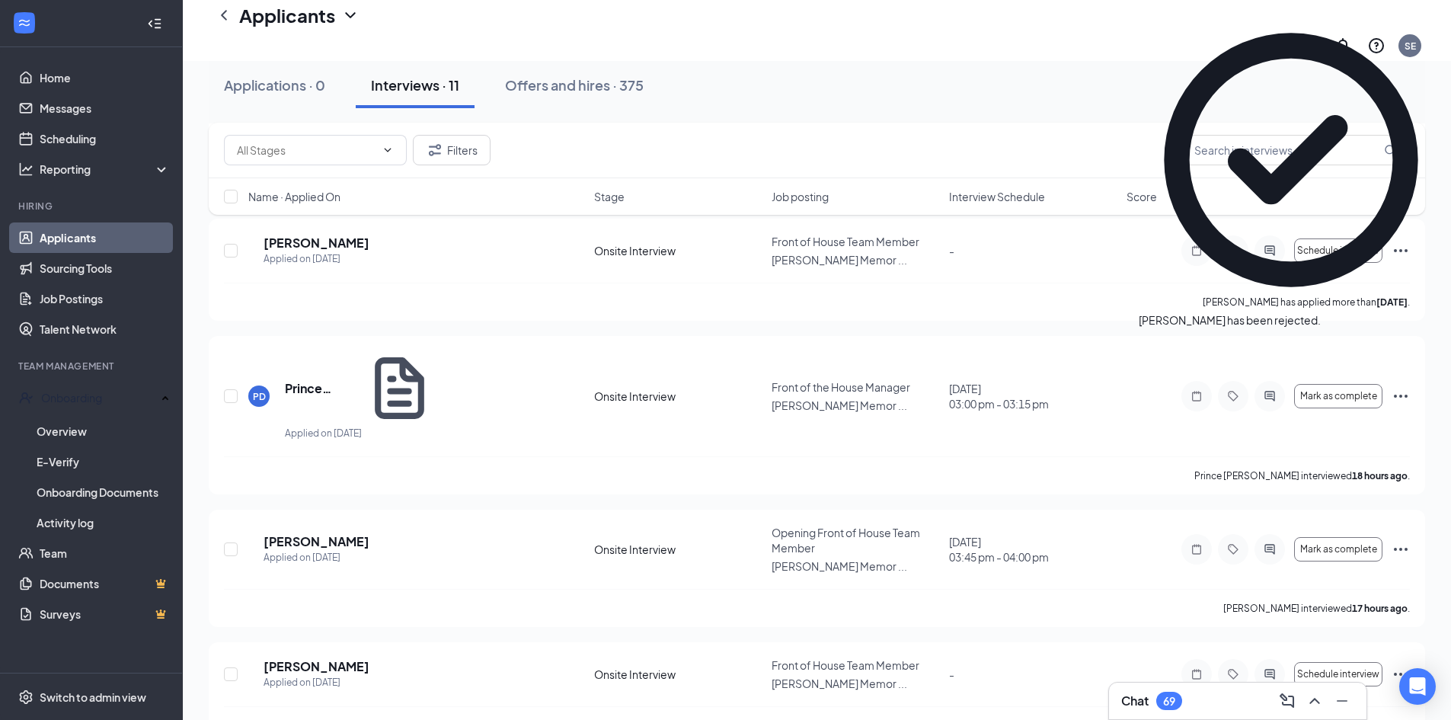
scroll to position [1003, 0]
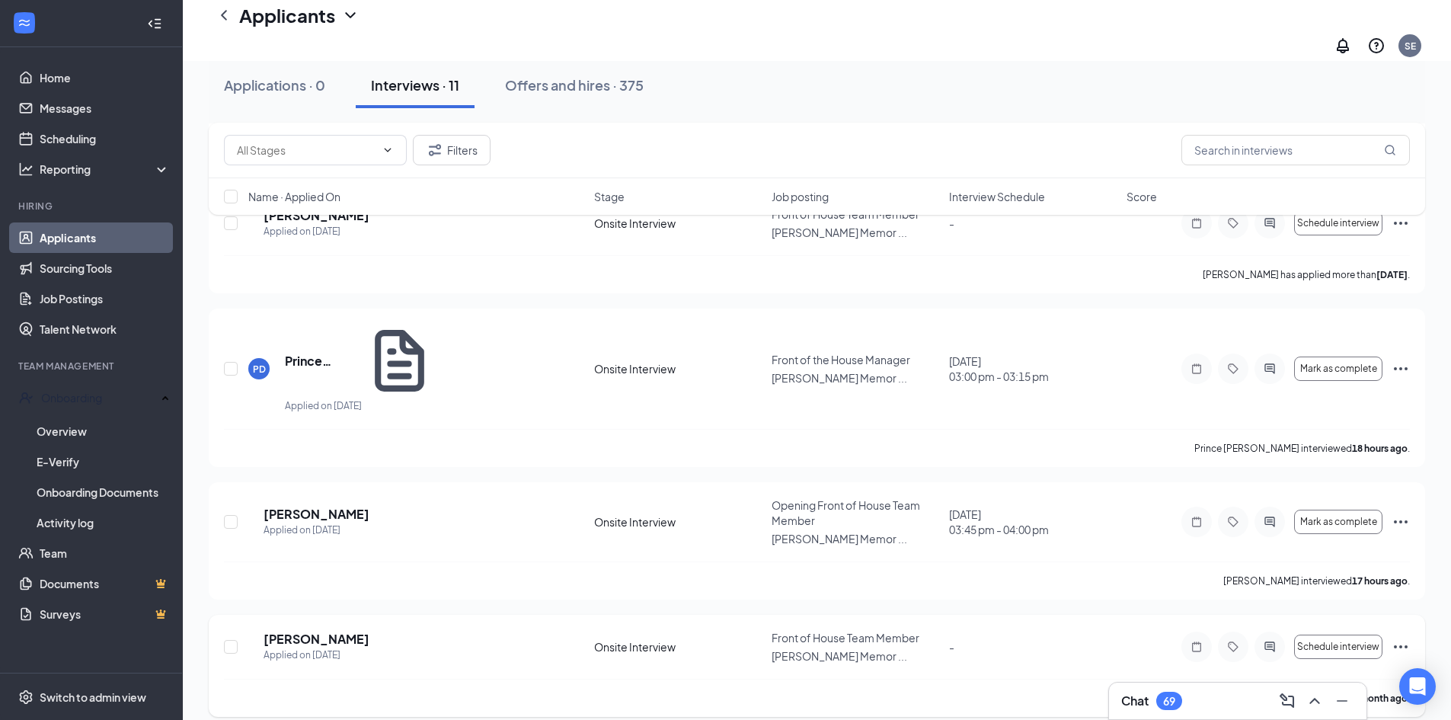
click at [1402, 638] on icon "Ellipses" at bounding box center [1401, 647] width 18 height 18
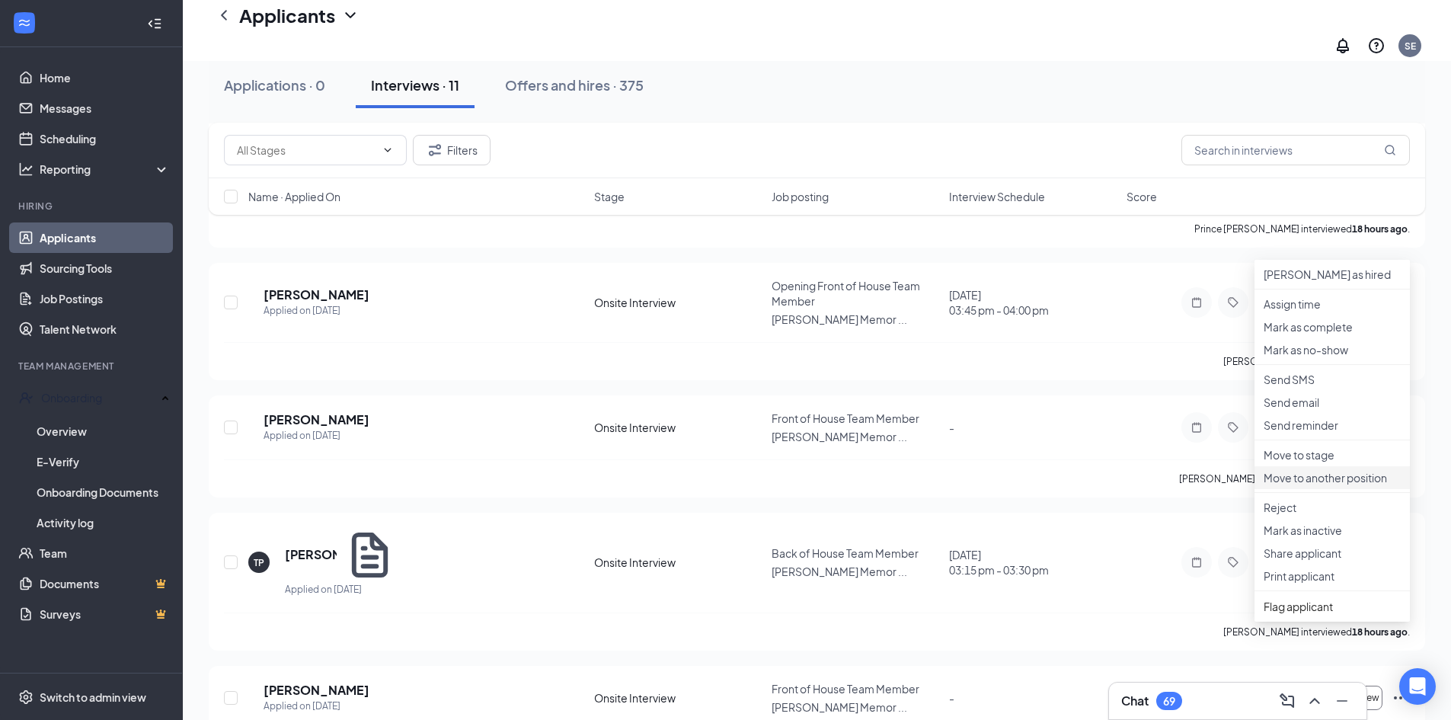
scroll to position [1231, 0]
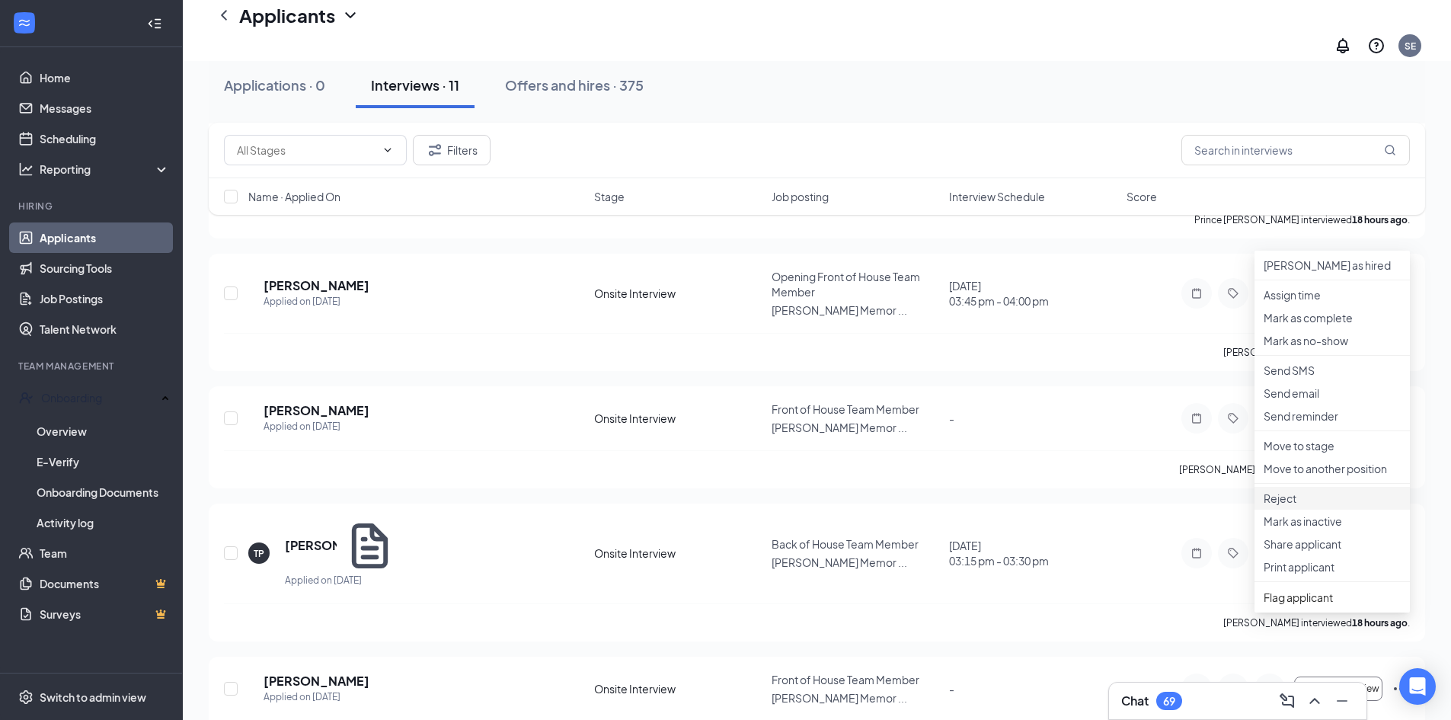
click at [1301, 506] on p "Reject" at bounding box center [1332, 498] width 137 height 15
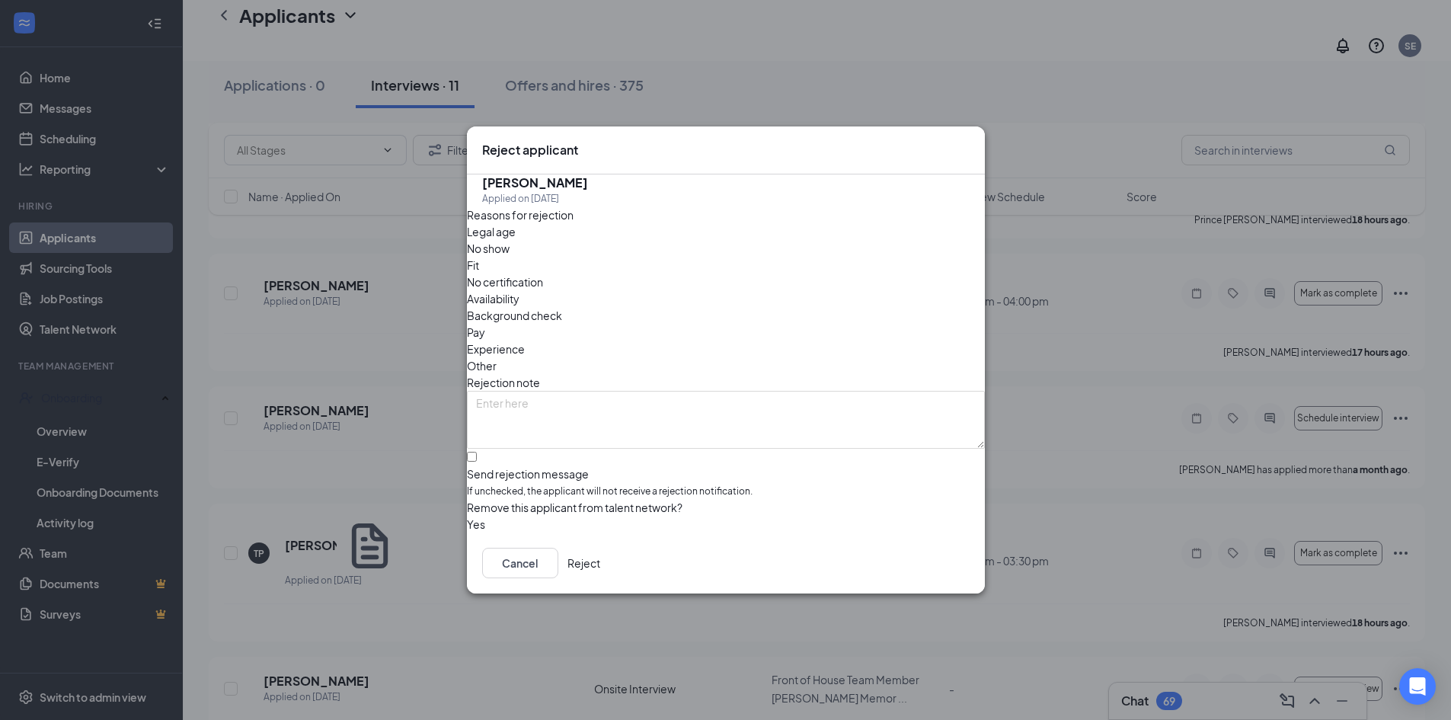
click at [600, 560] on button "Reject" at bounding box center [584, 563] width 33 height 30
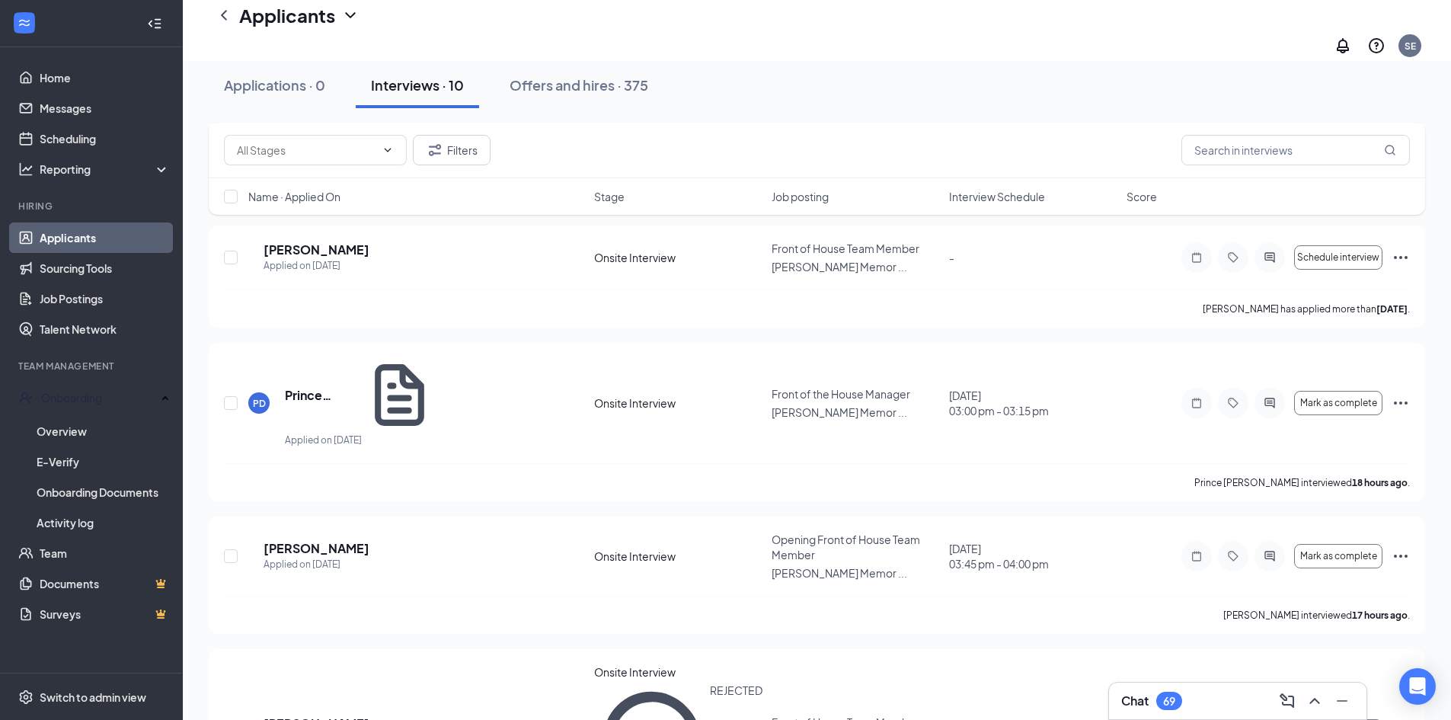
scroll to position [1003, 0]
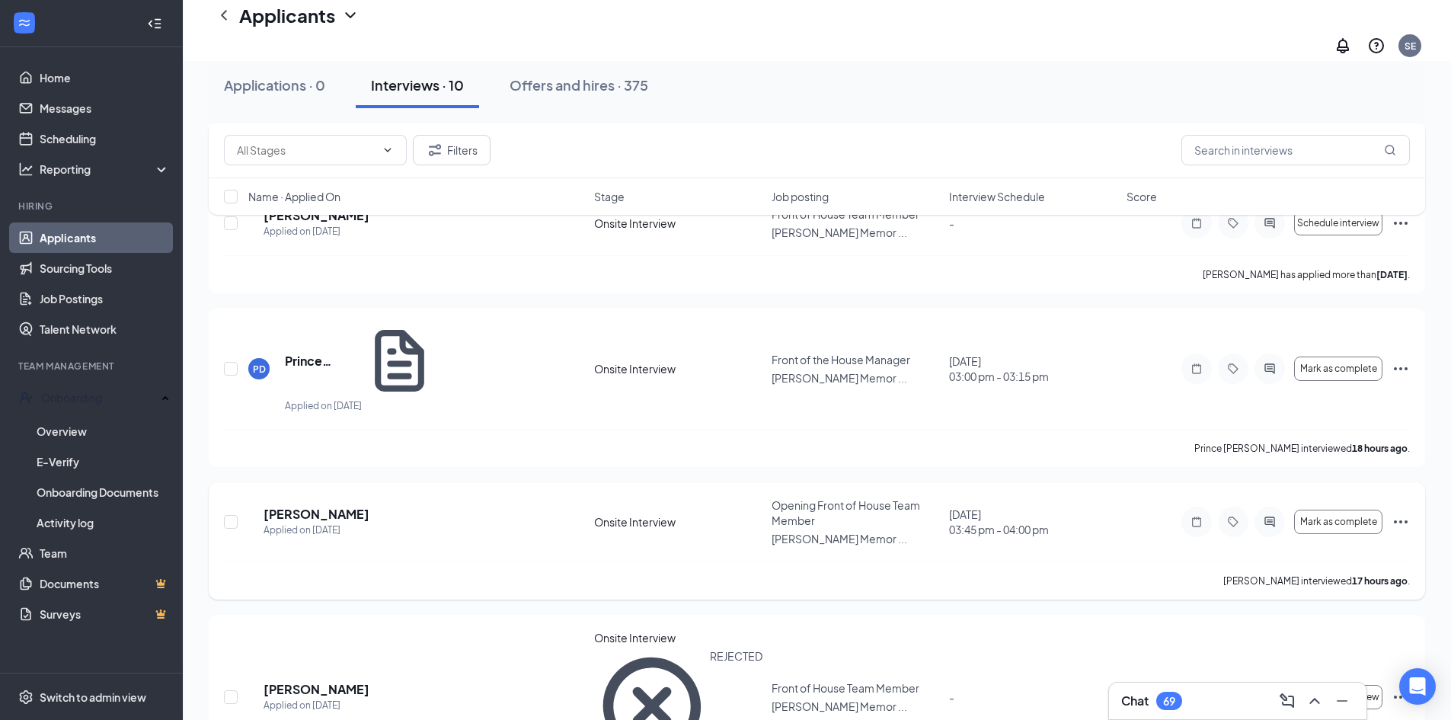
click at [1406, 513] on icon "Ellipses" at bounding box center [1401, 522] width 18 height 18
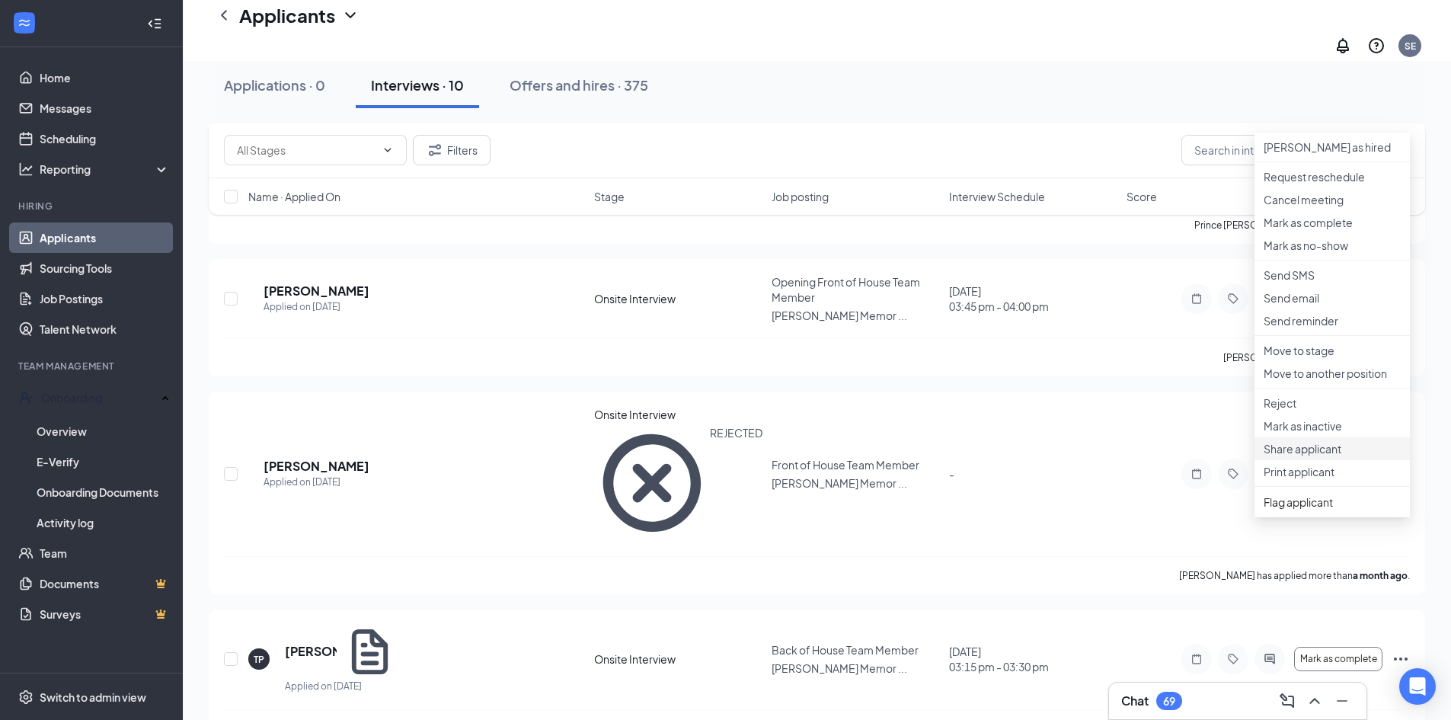
scroll to position [1231, 0]
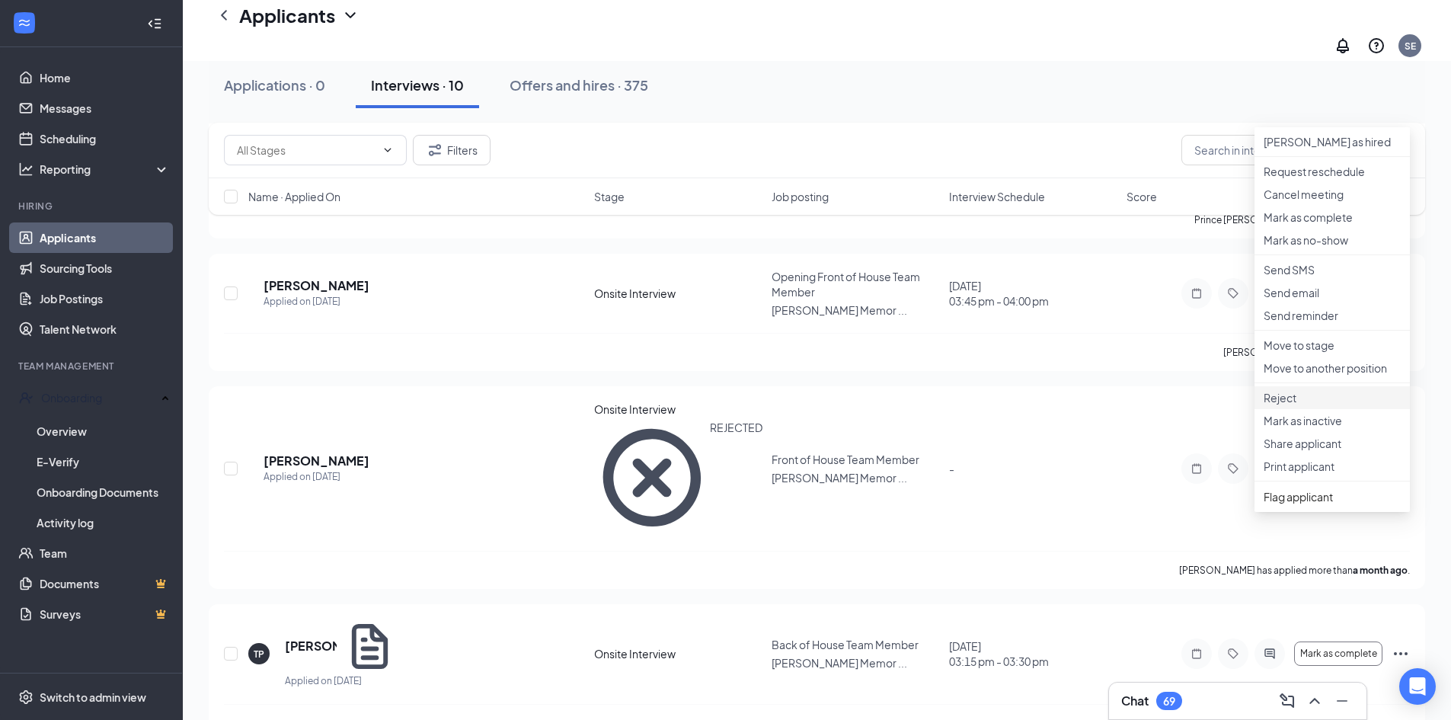
click at [1291, 405] on p "Reject" at bounding box center [1332, 397] width 137 height 15
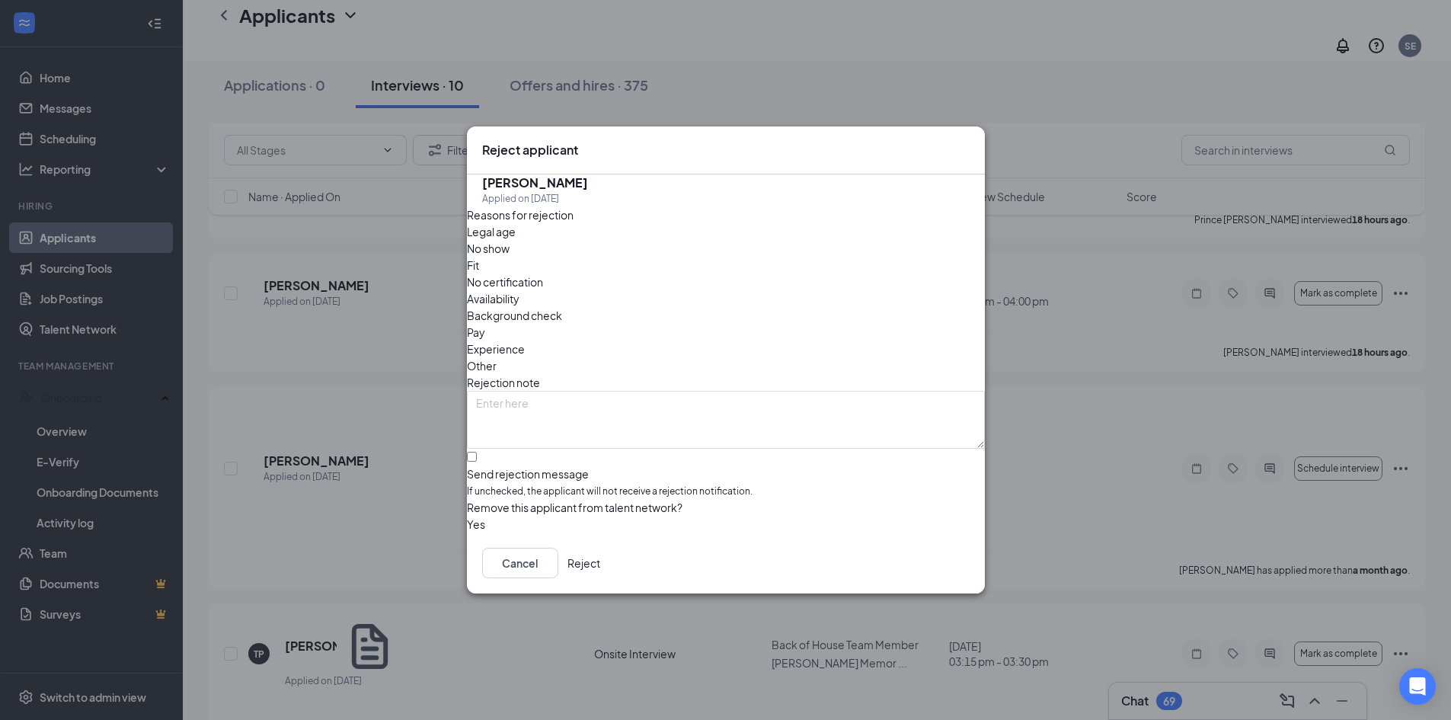
click at [510, 257] on span "No show" at bounding box center [488, 248] width 43 height 17
click at [600, 562] on button "Reject" at bounding box center [584, 563] width 33 height 30
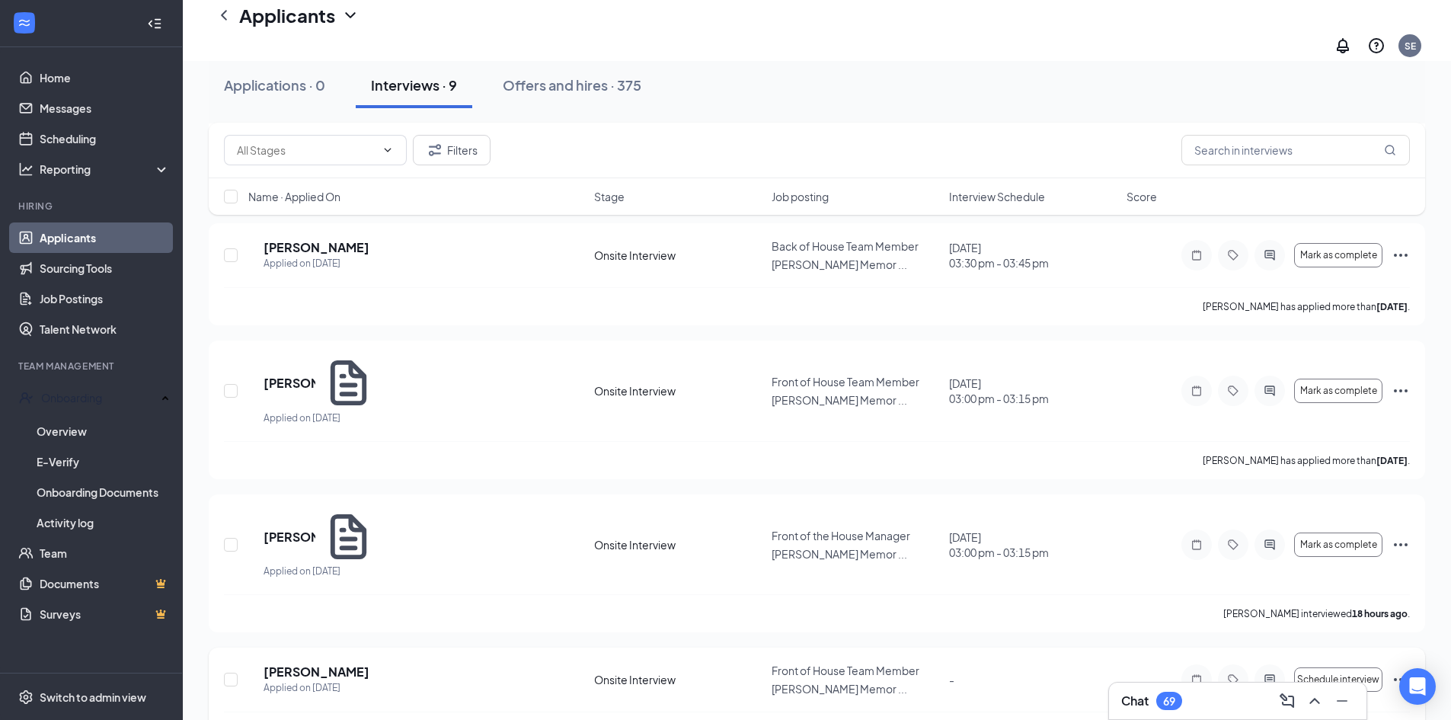
scroll to position [545, 0]
click at [1405, 544] on icon "Ellipses" at bounding box center [1401, 545] width 14 height 3
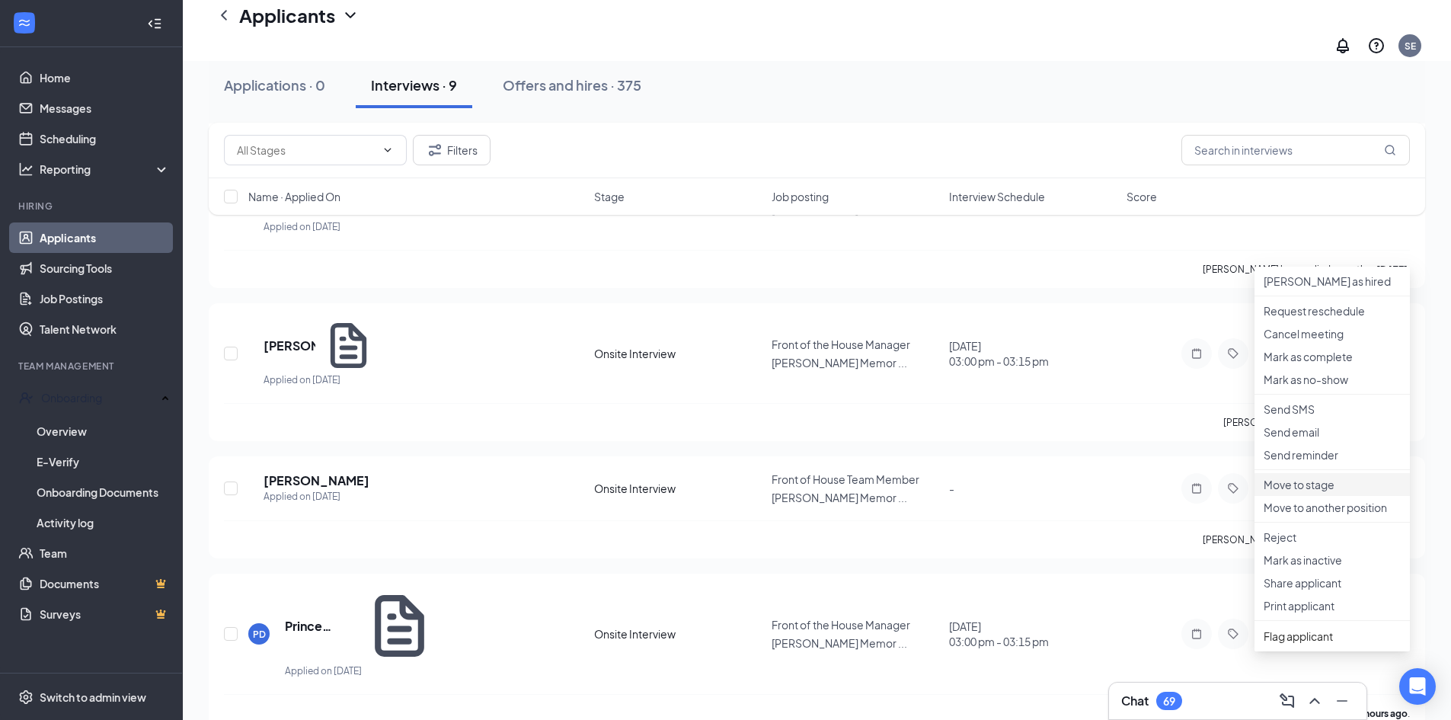
scroll to position [774, 0]
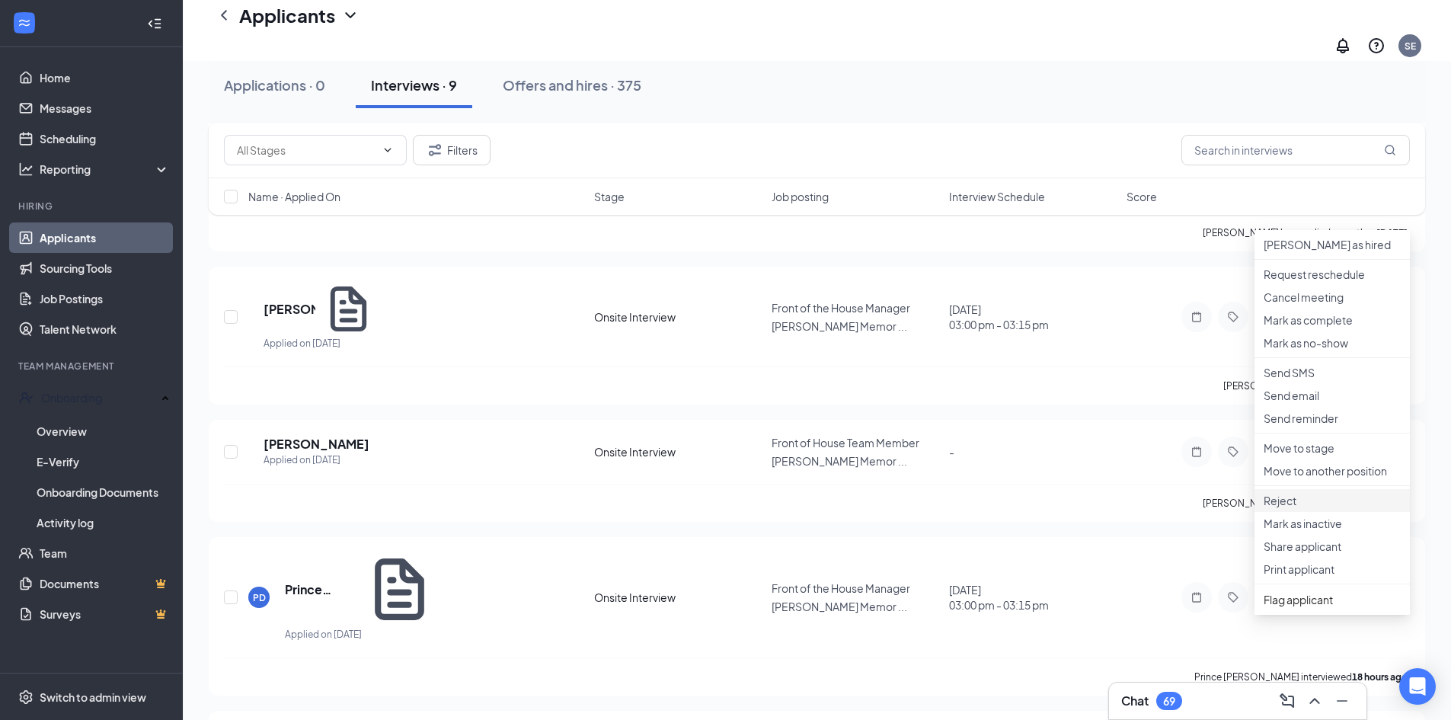
click at [1291, 508] on p "Reject" at bounding box center [1332, 500] width 137 height 15
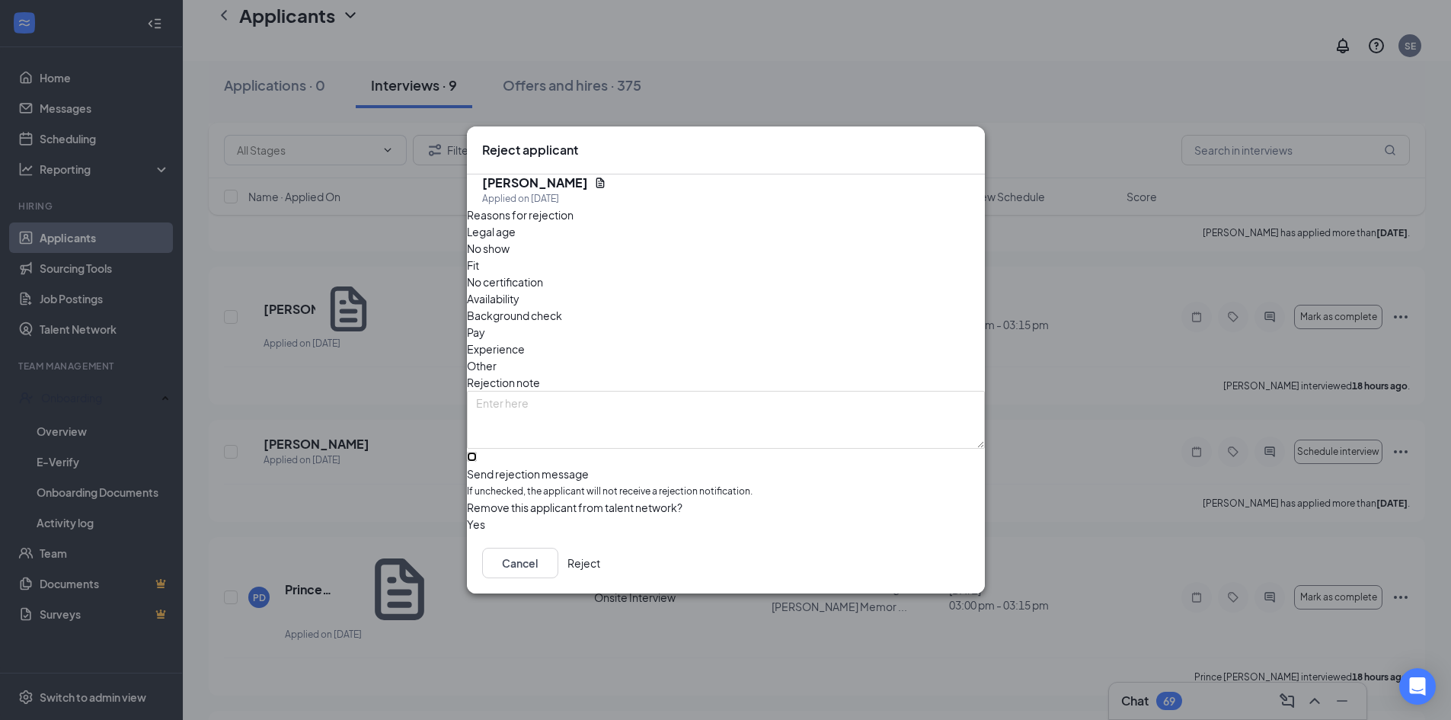
click at [477, 452] on input "Send rejection message If unchecked, the applicant will not receive a rejection…" at bounding box center [472, 457] width 10 height 10
checkbox input "true"
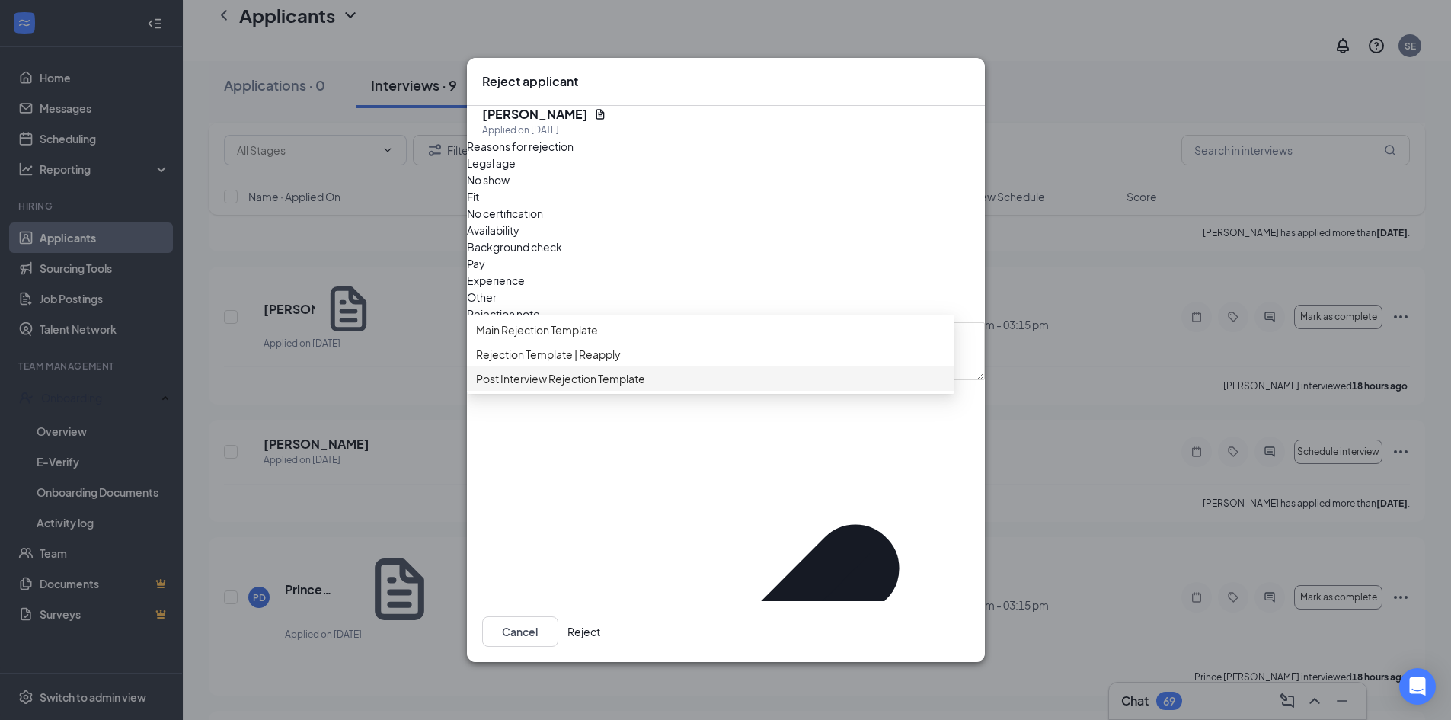
click at [590, 387] on span "Post Interview Rejection Template" at bounding box center [560, 378] width 169 height 17
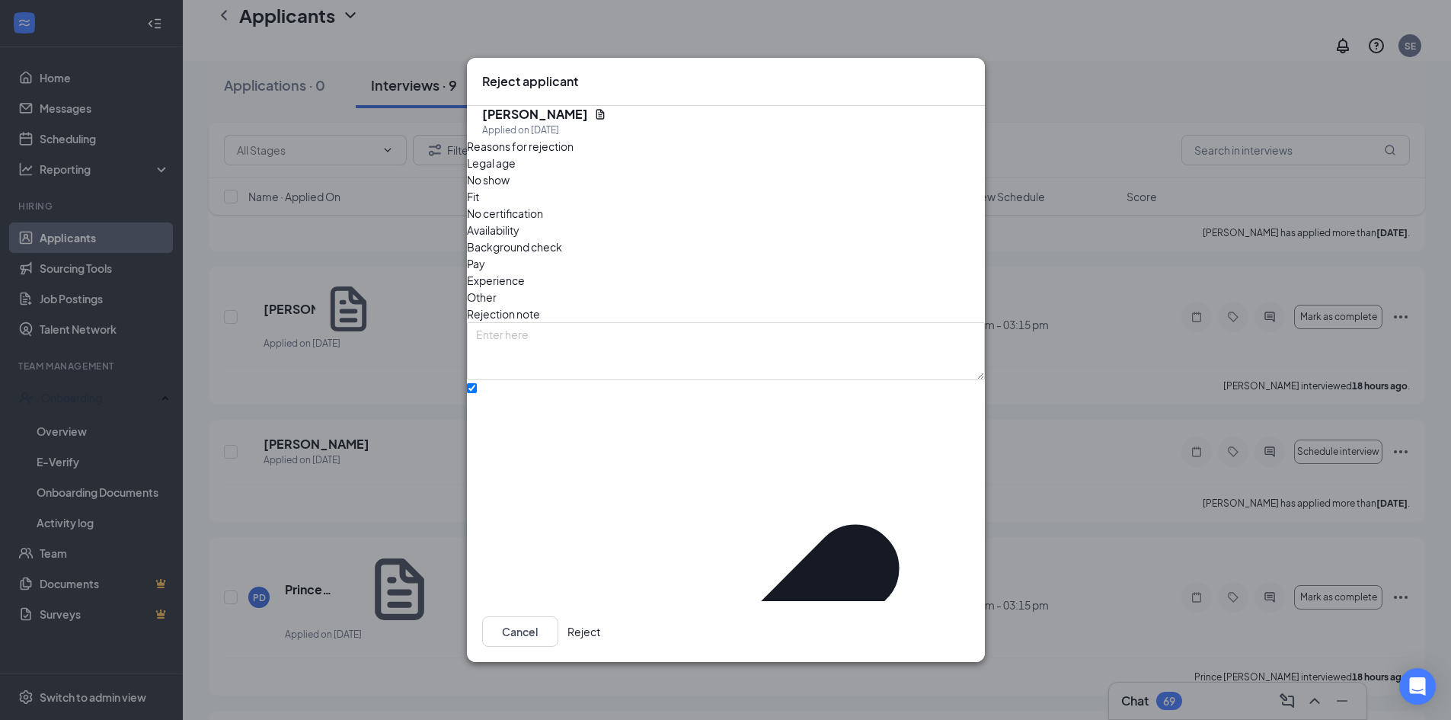
click at [600, 616] on button "Reject" at bounding box center [584, 631] width 33 height 30
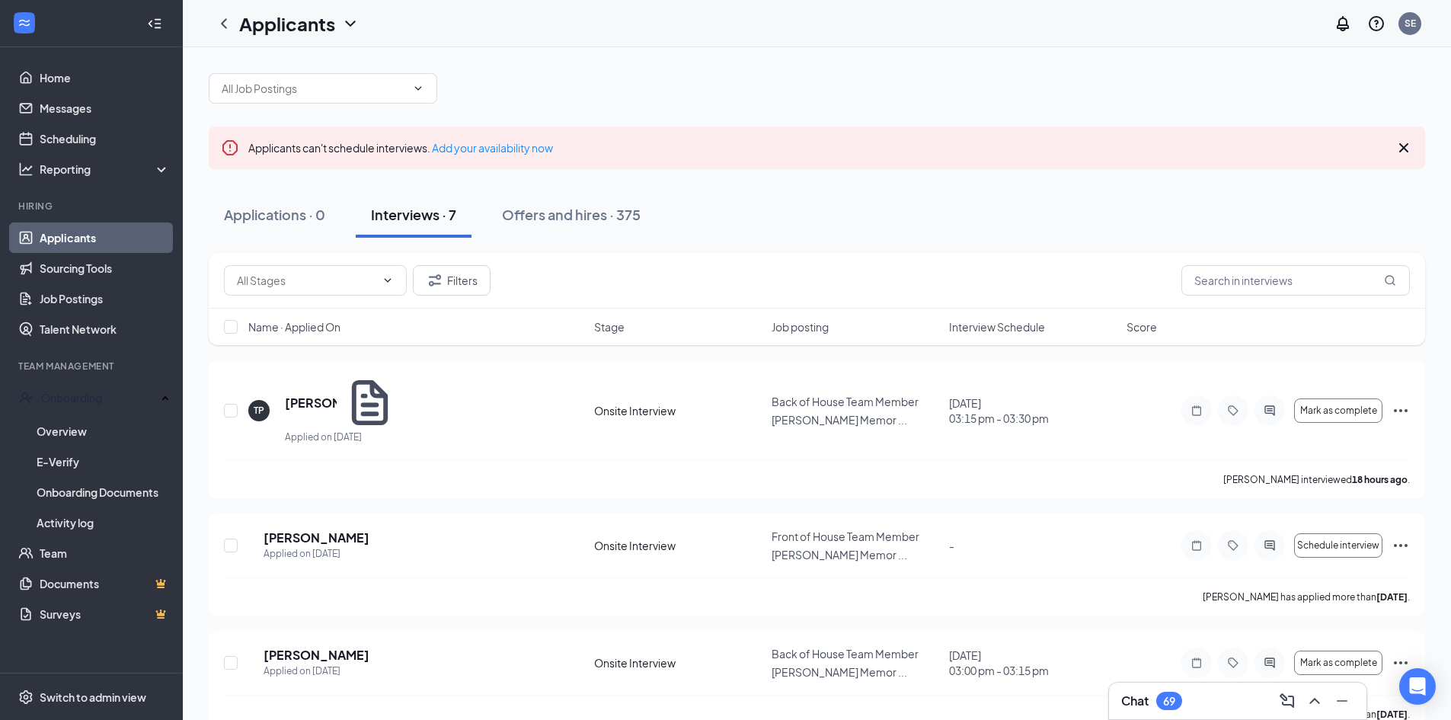
scroll to position [0, 0]
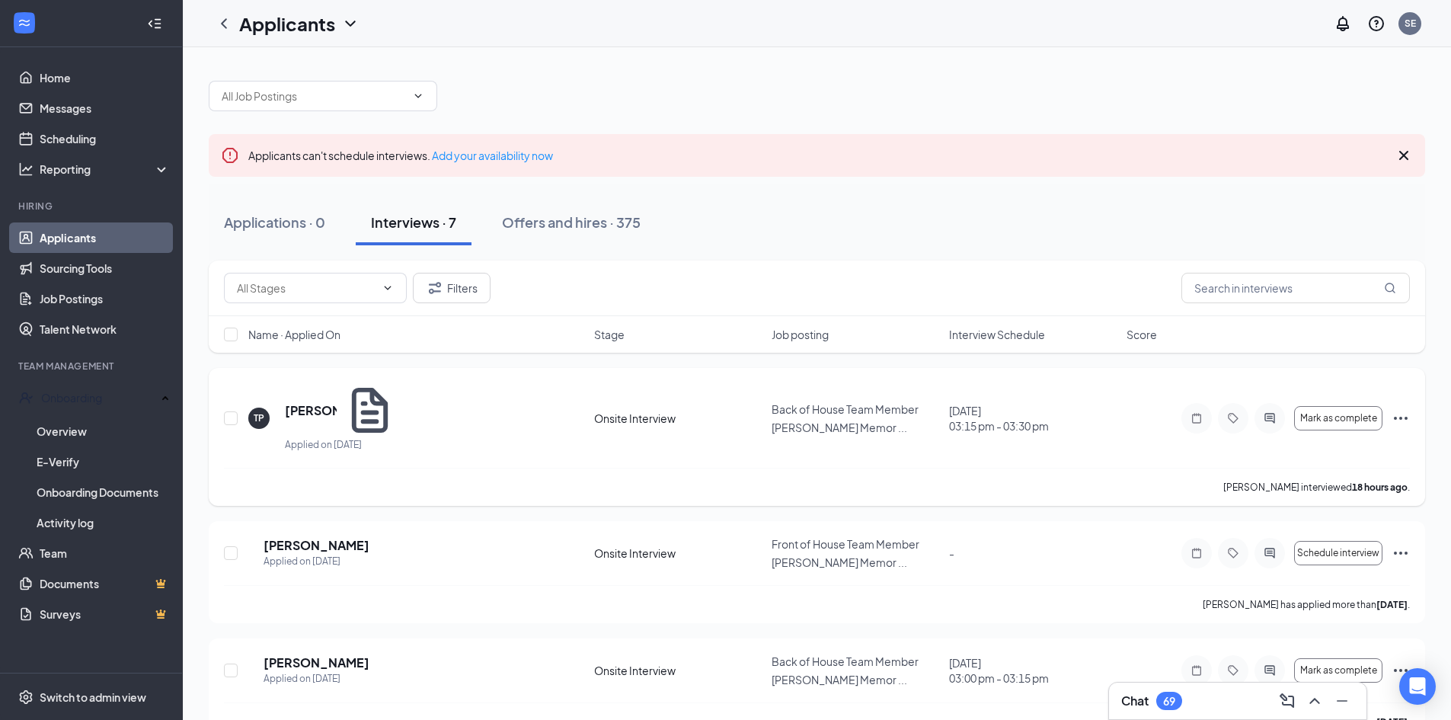
click at [1403, 409] on icon "Ellipses" at bounding box center [1401, 418] width 18 height 18
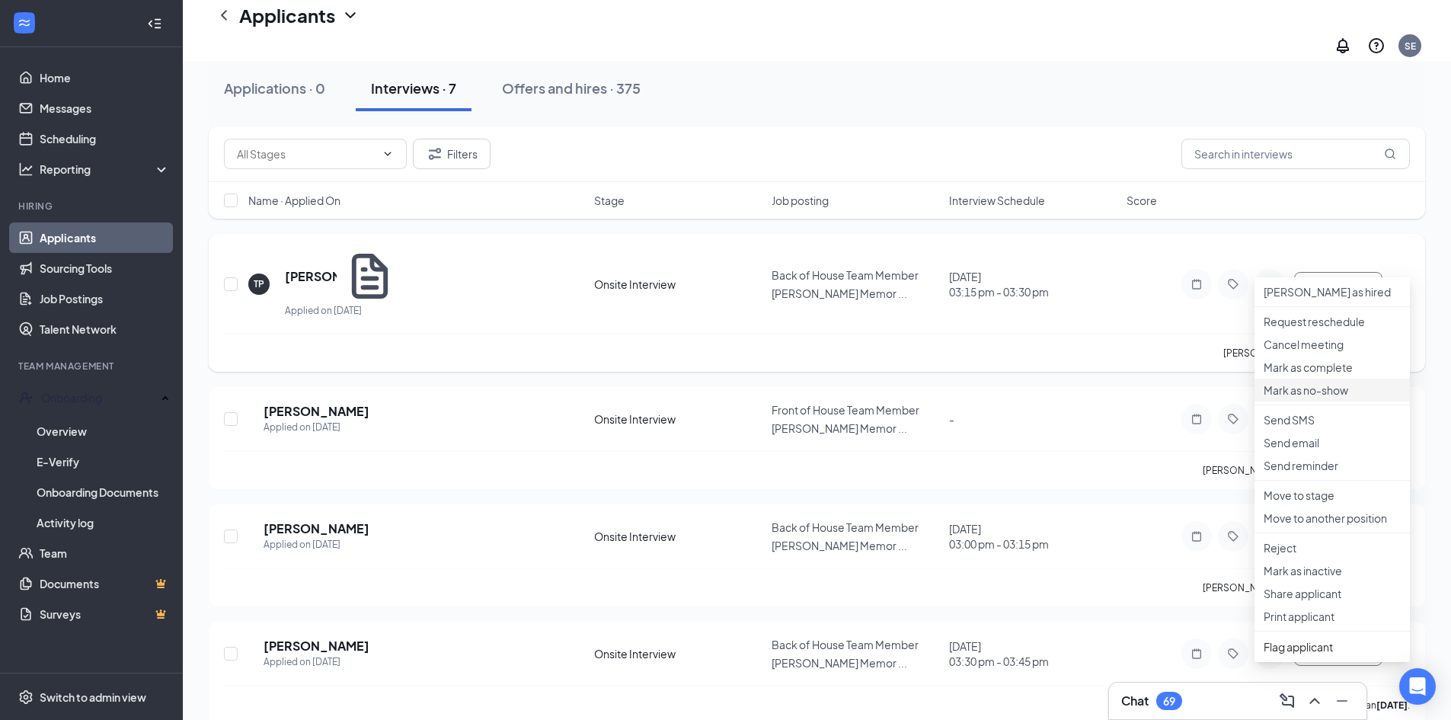
scroll to position [152, 0]
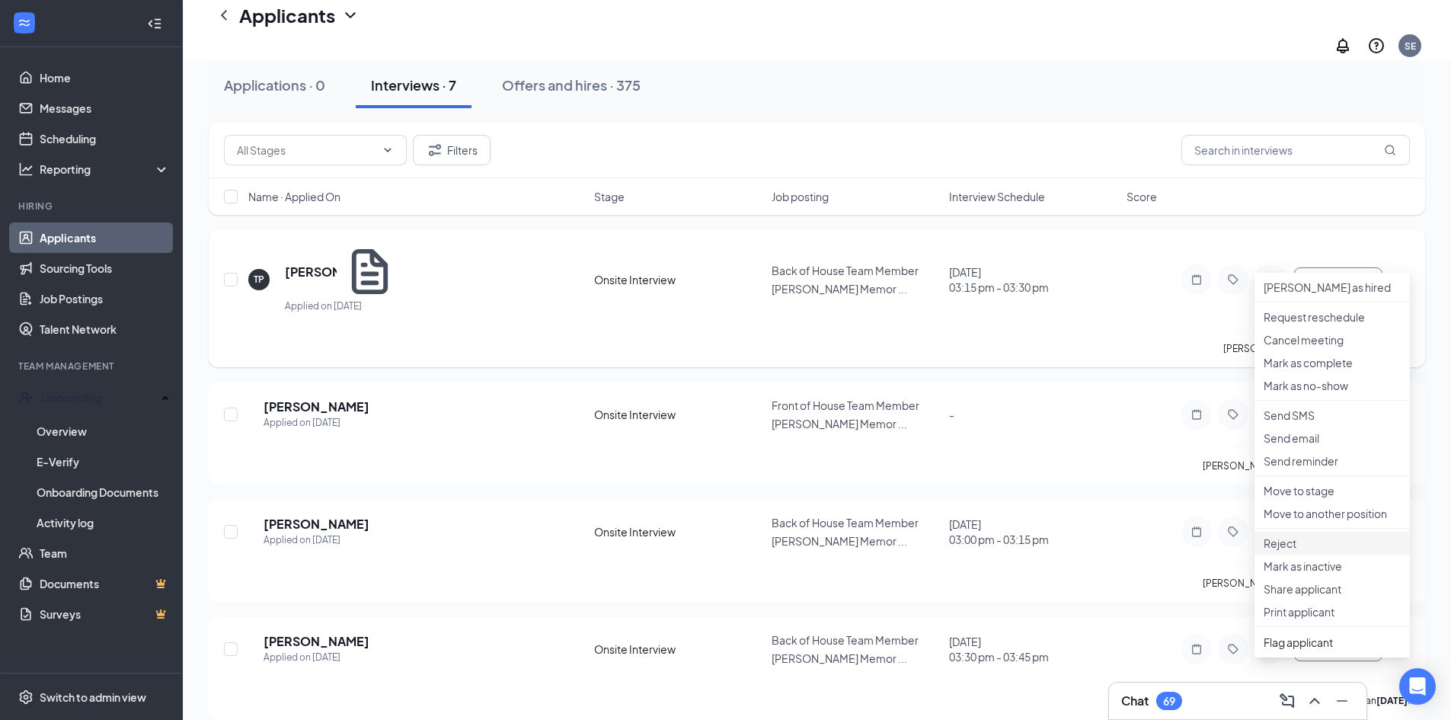
click at [1292, 551] on p "Reject" at bounding box center [1332, 543] width 137 height 15
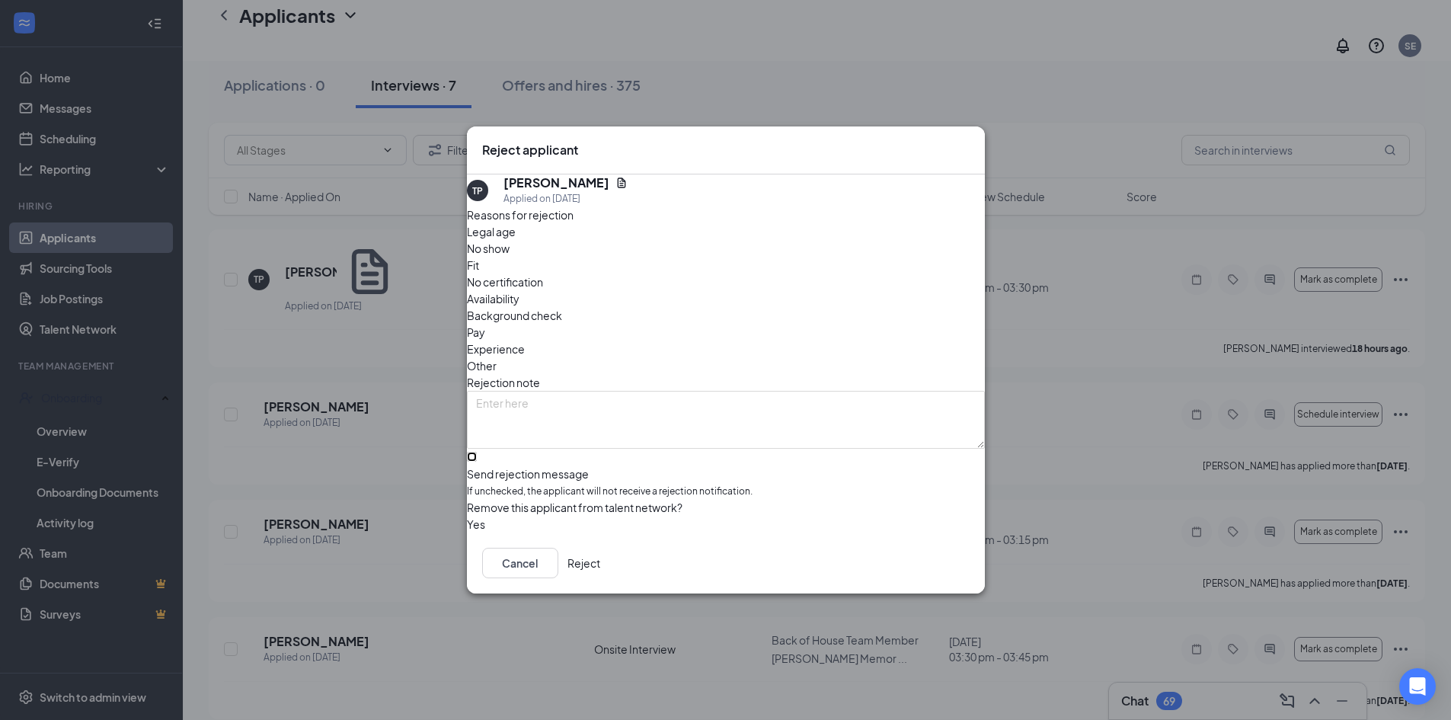
click at [477, 452] on input "Send rejection message If unchecked, the applicant will not receive a rejection…" at bounding box center [472, 457] width 10 height 10
checkbox input "true"
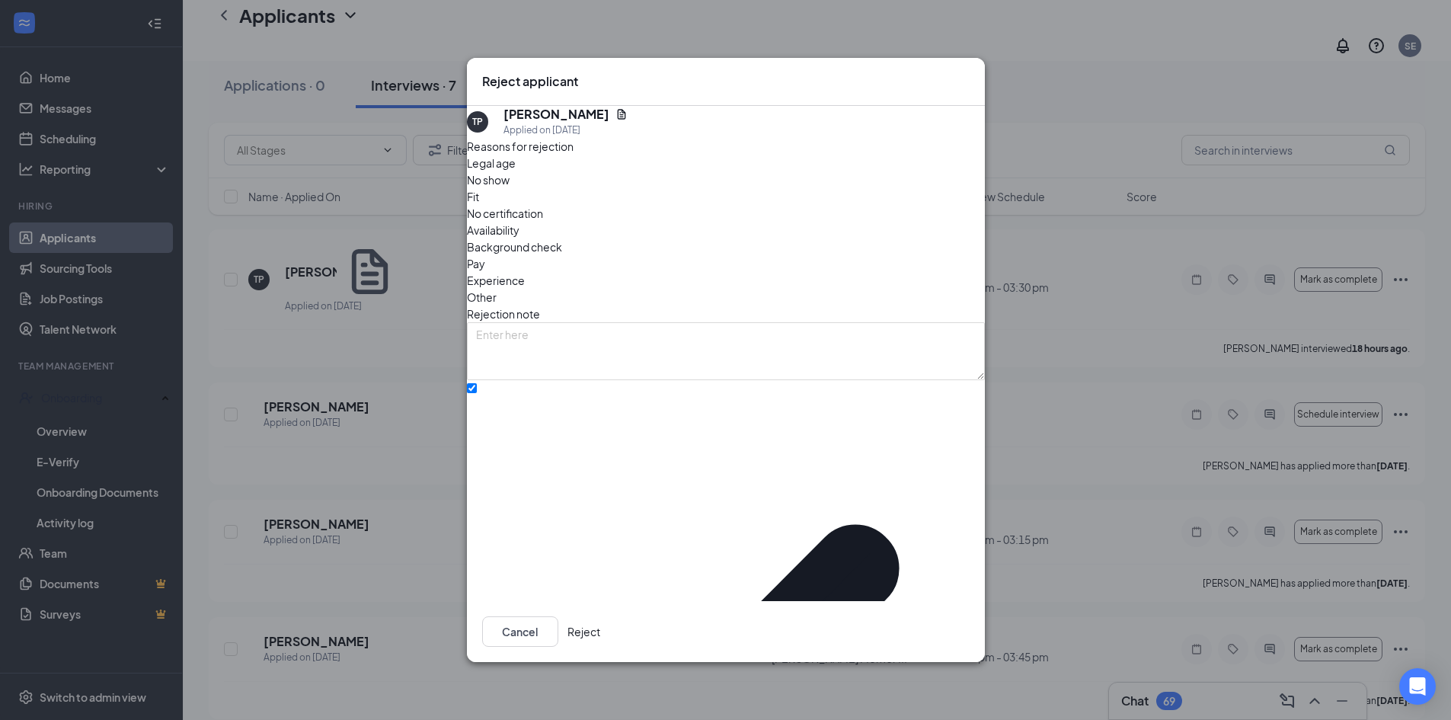
click at [600, 616] on button "Reject" at bounding box center [584, 631] width 33 height 30
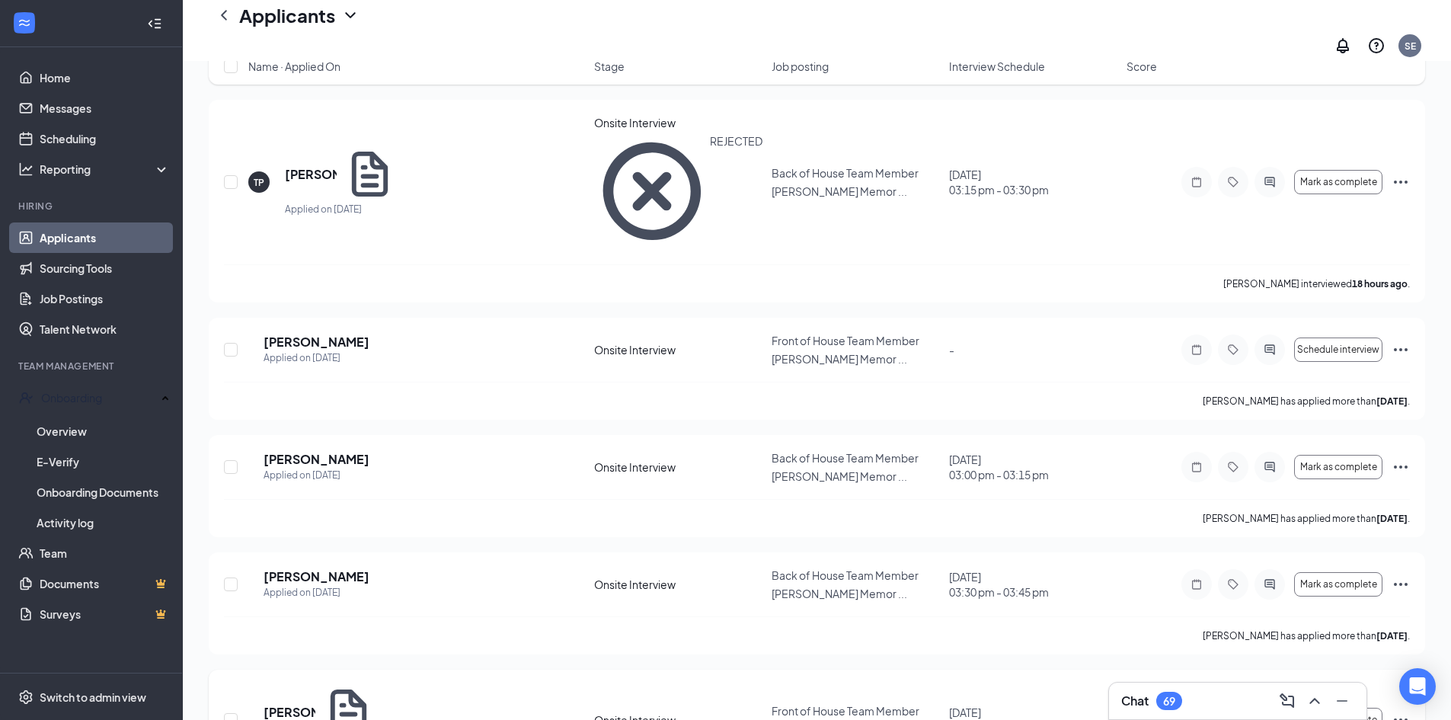
scroll to position [0, 0]
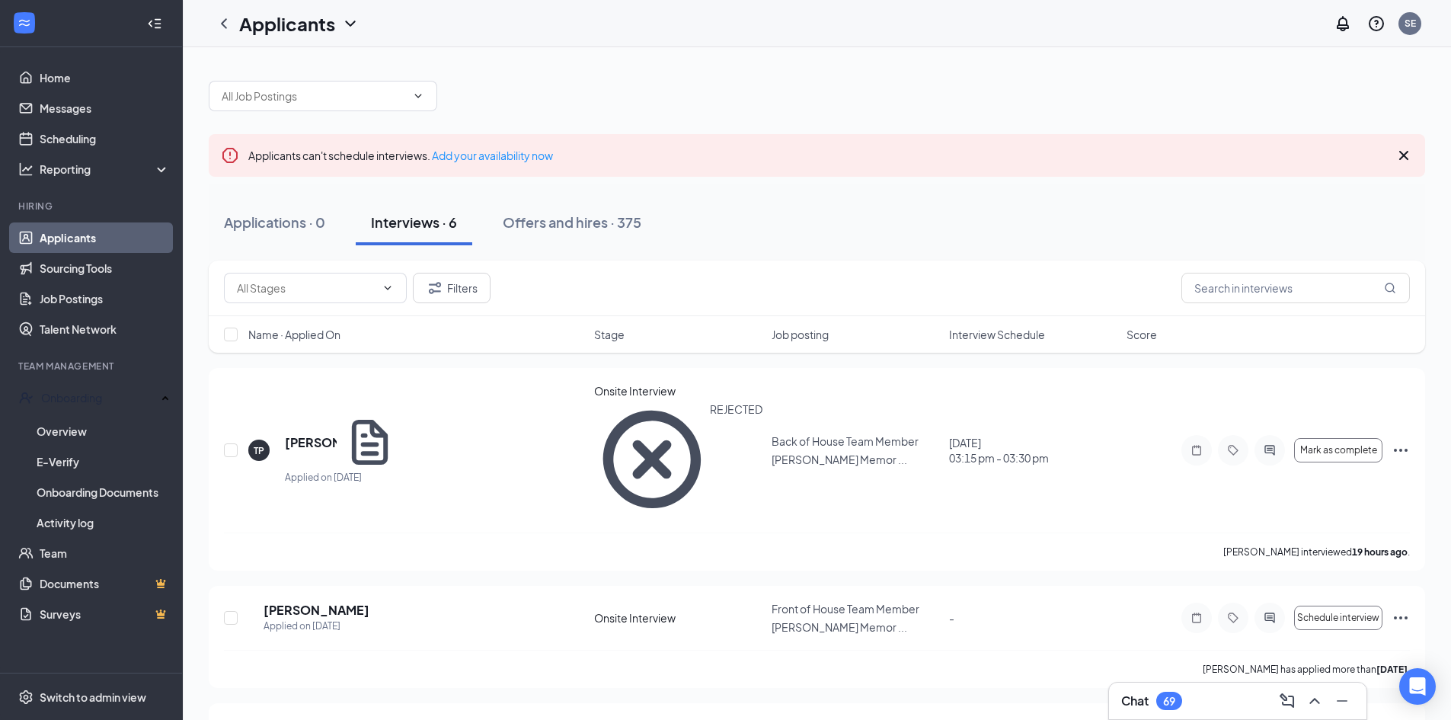
click at [40, 237] on link "Applicants" at bounding box center [105, 237] width 130 height 30
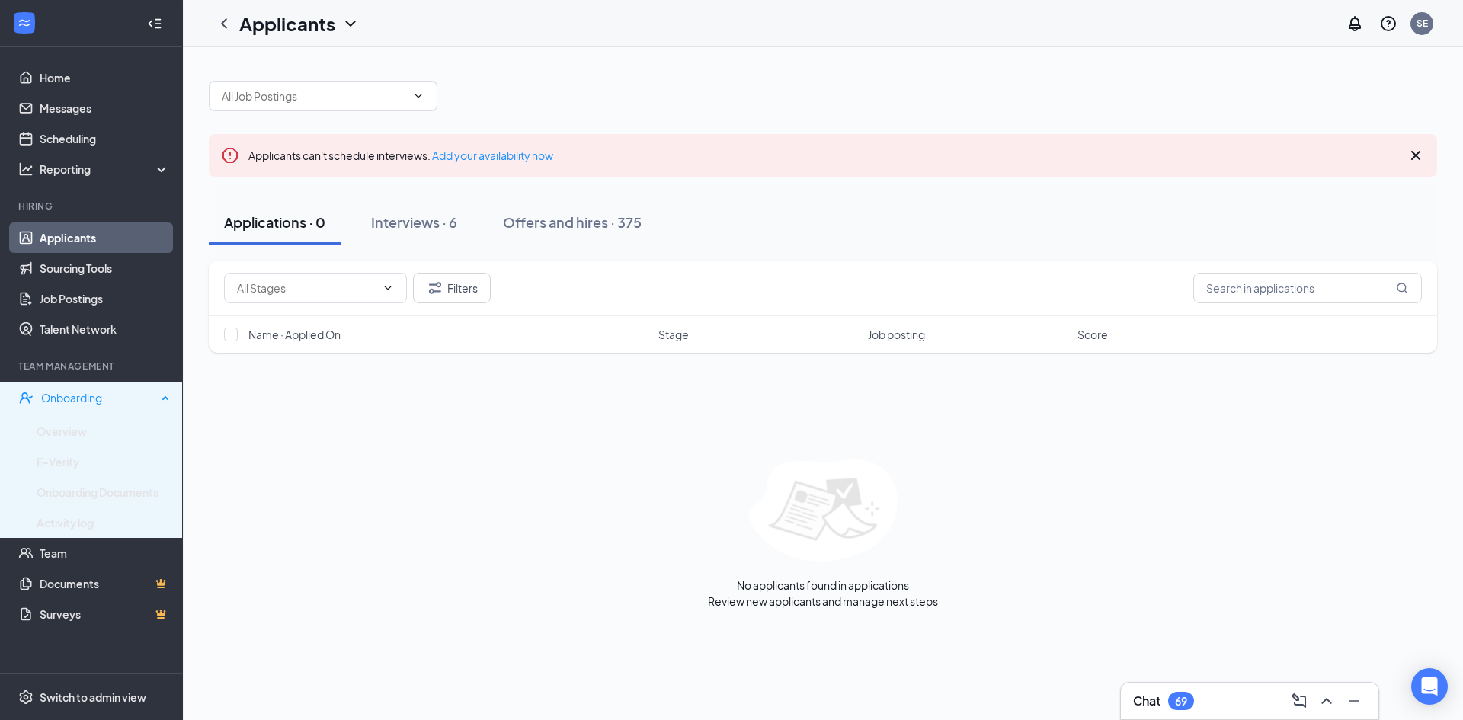
click at [74, 399] on div "Onboarding" at bounding box center [99, 397] width 116 height 15
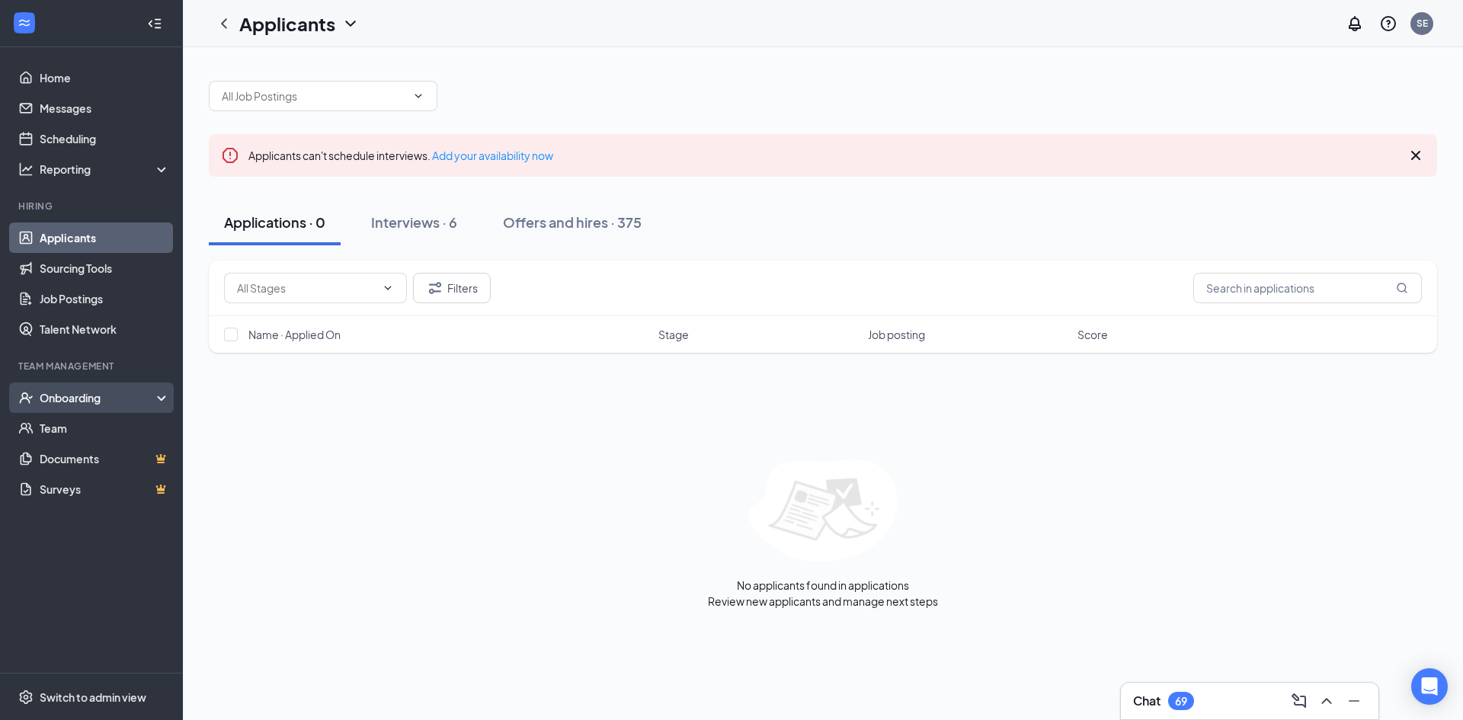
click at [87, 393] on div "Onboarding" at bounding box center [98, 397] width 117 height 15
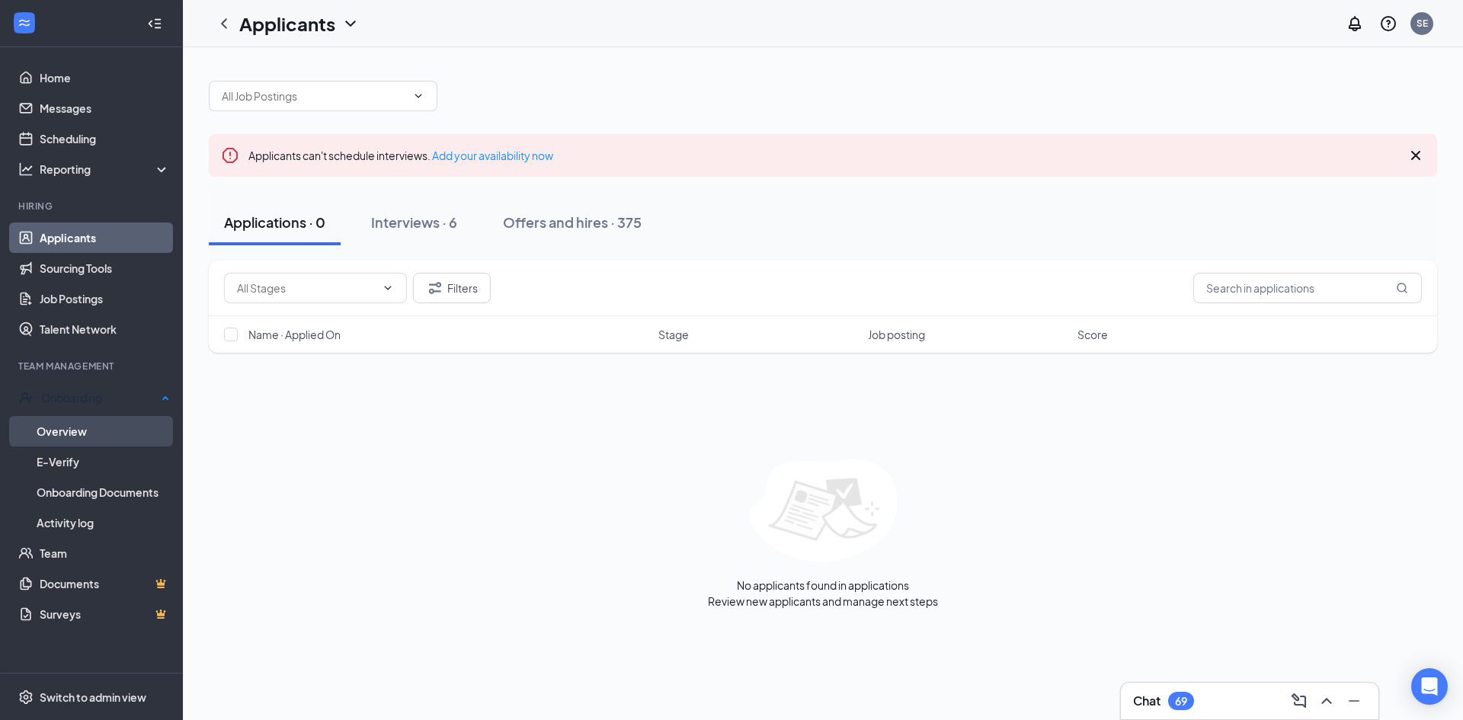
click at [56, 431] on link "Overview" at bounding box center [103, 431] width 133 height 30
